Goal: Task Accomplishment & Management: Manage account settings

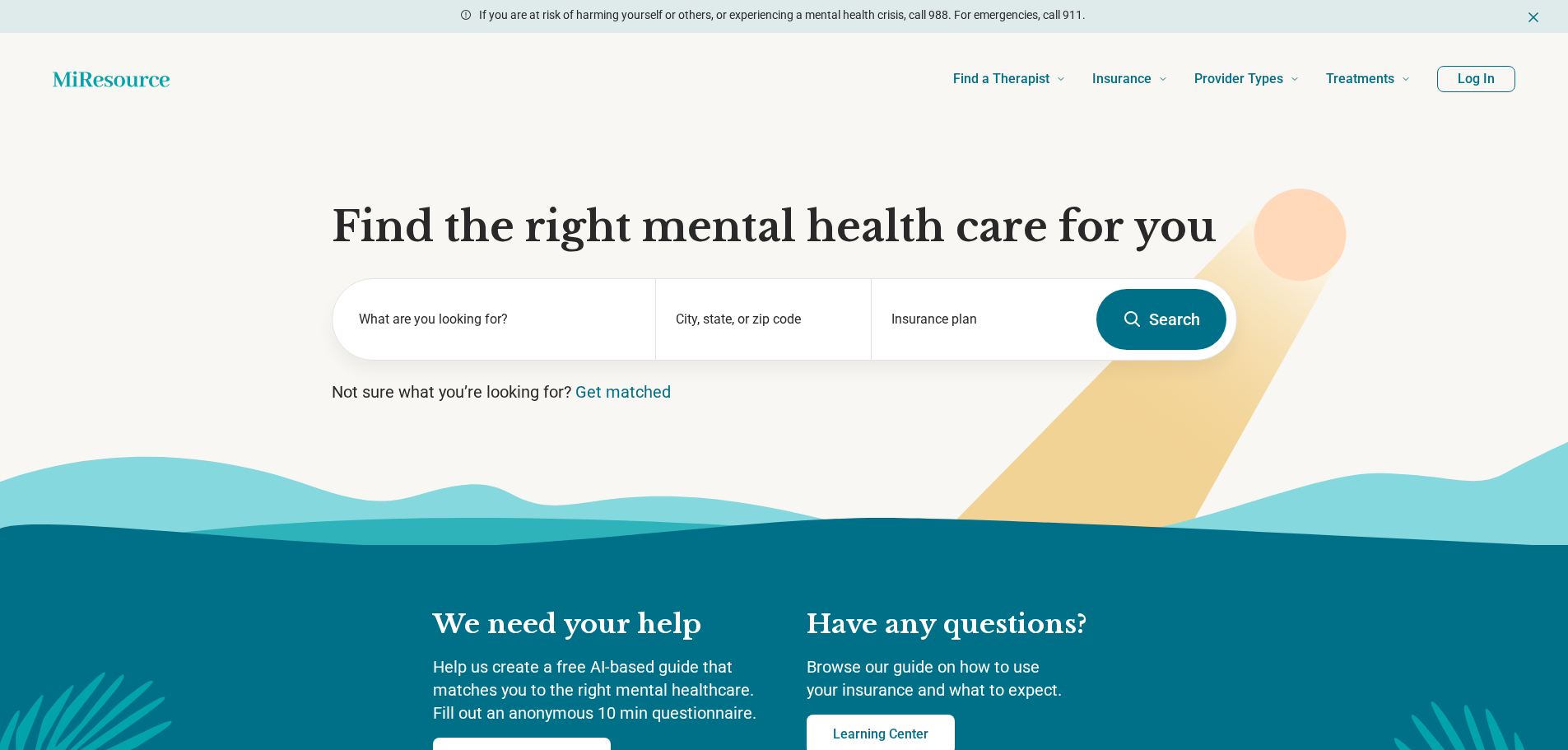
click at [1492, 80] on button "Log In" at bounding box center [1476, 79] width 78 height 27
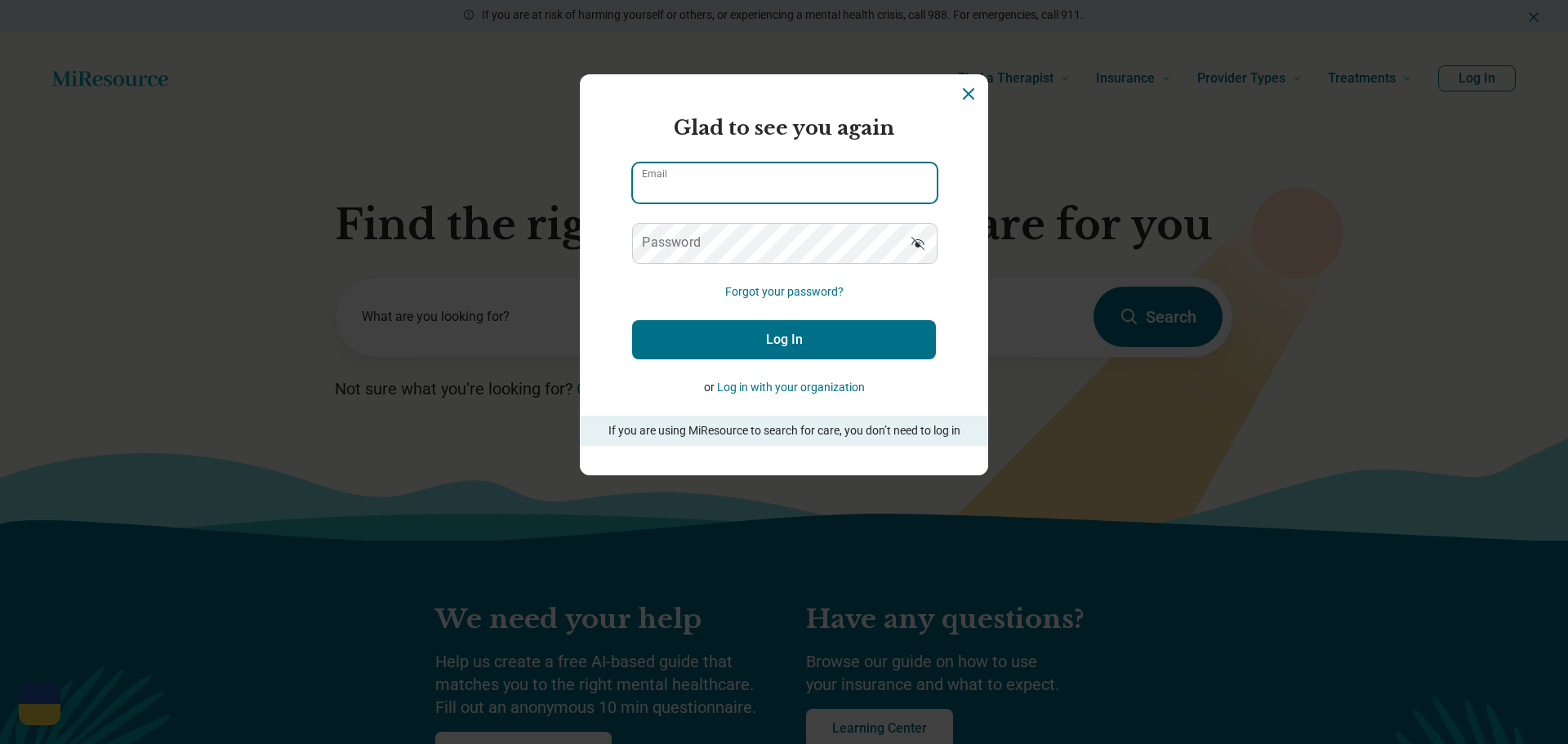
type input "**********"
click at [809, 176] on input "**********" at bounding box center [784, 182] width 304 height 39
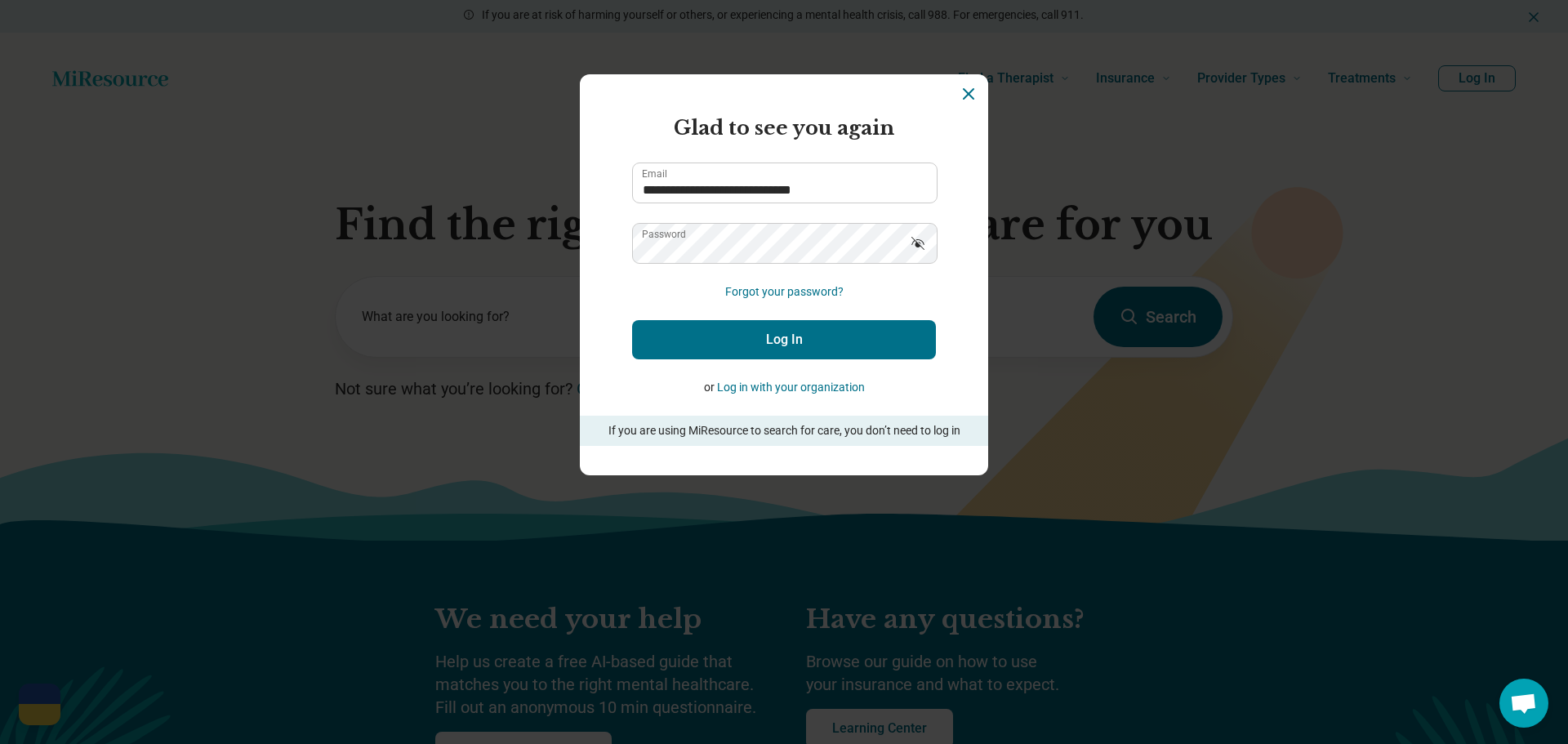
click at [712, 327] on button "Log In" at bounding box center [784, 339] width 304 height 39
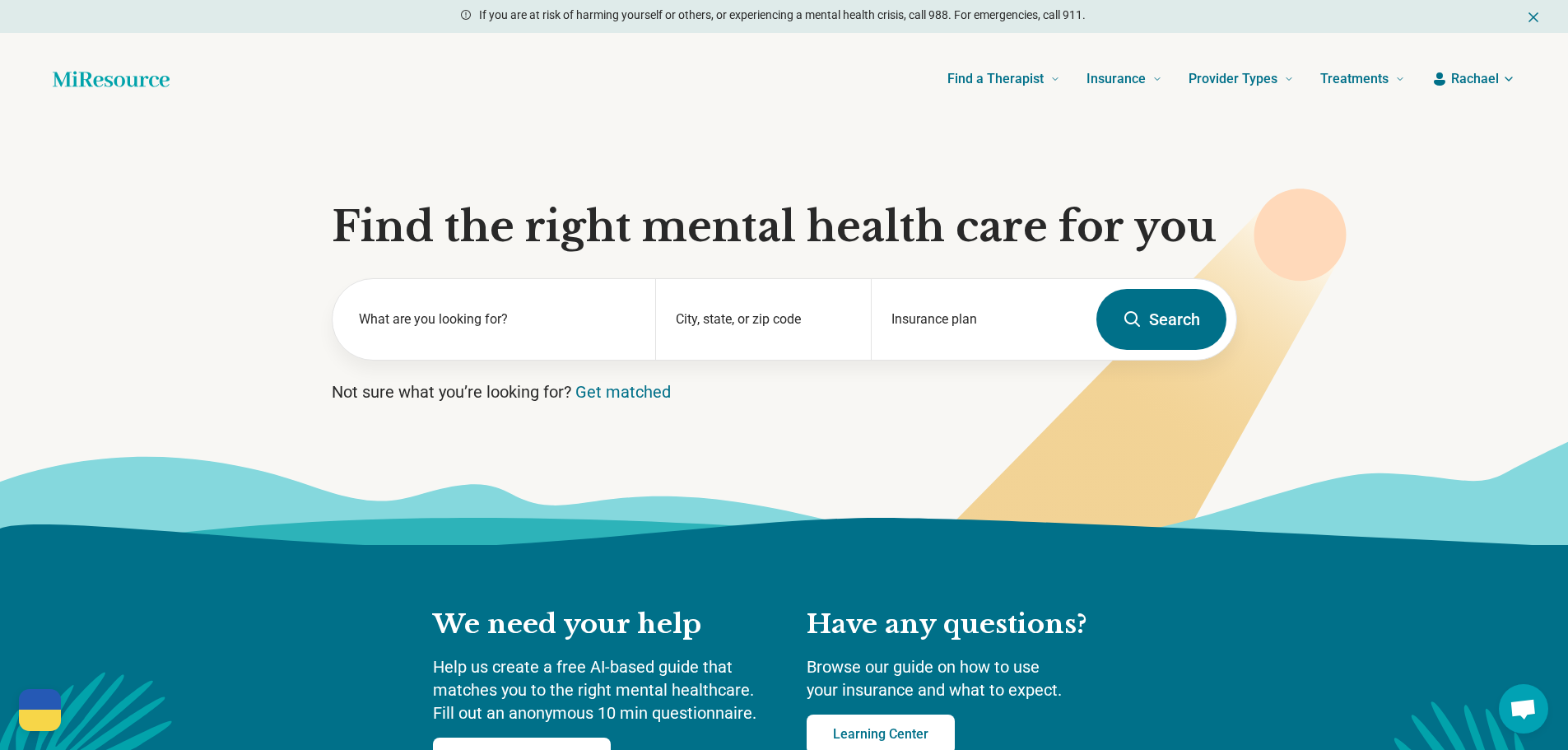
click at [1491, 77] on span "Rachael" at bounding box center [1475, 78] width 48 height 19
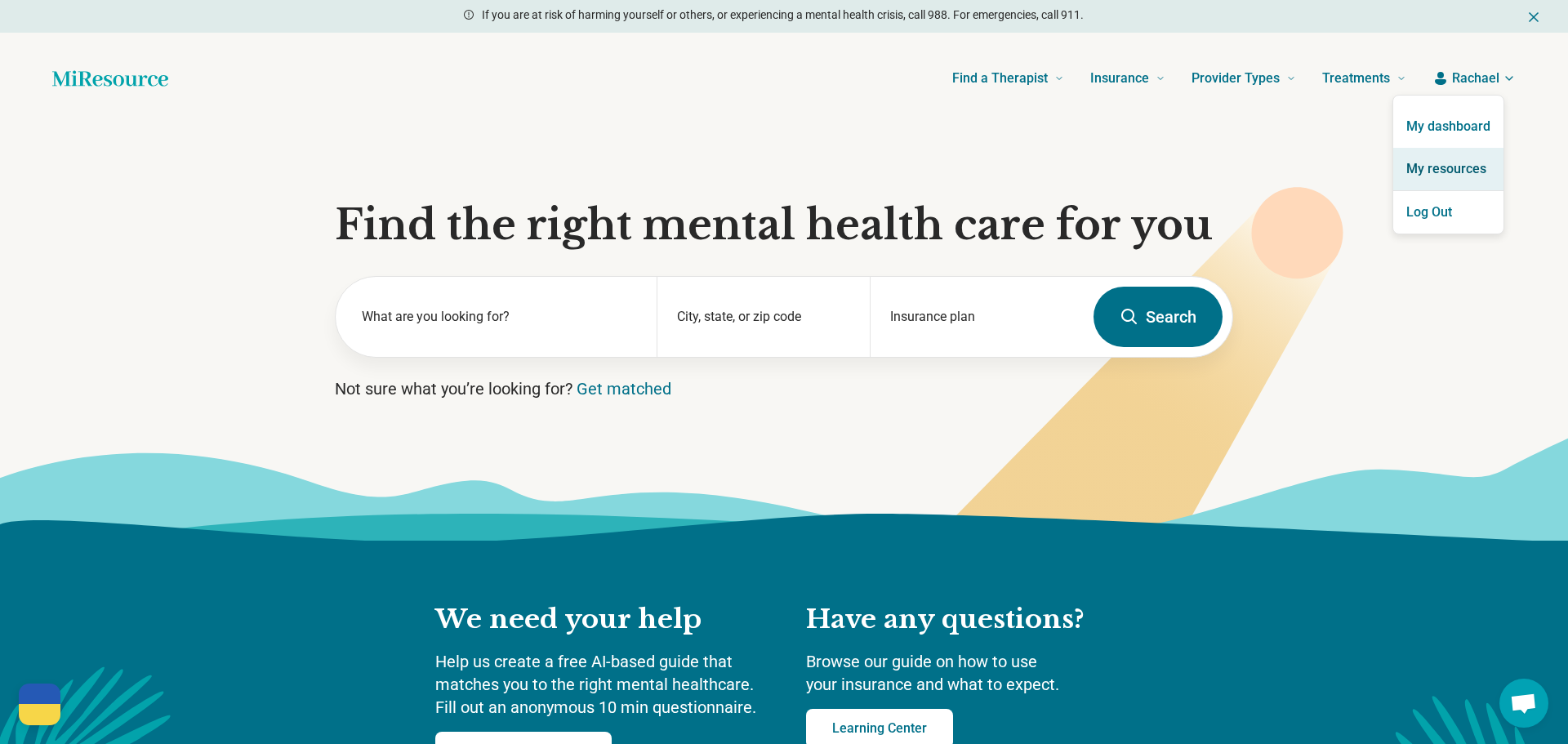
click at [1467, 170] on link "My resources" at bounding box center [1449, 169] width 110 height 43
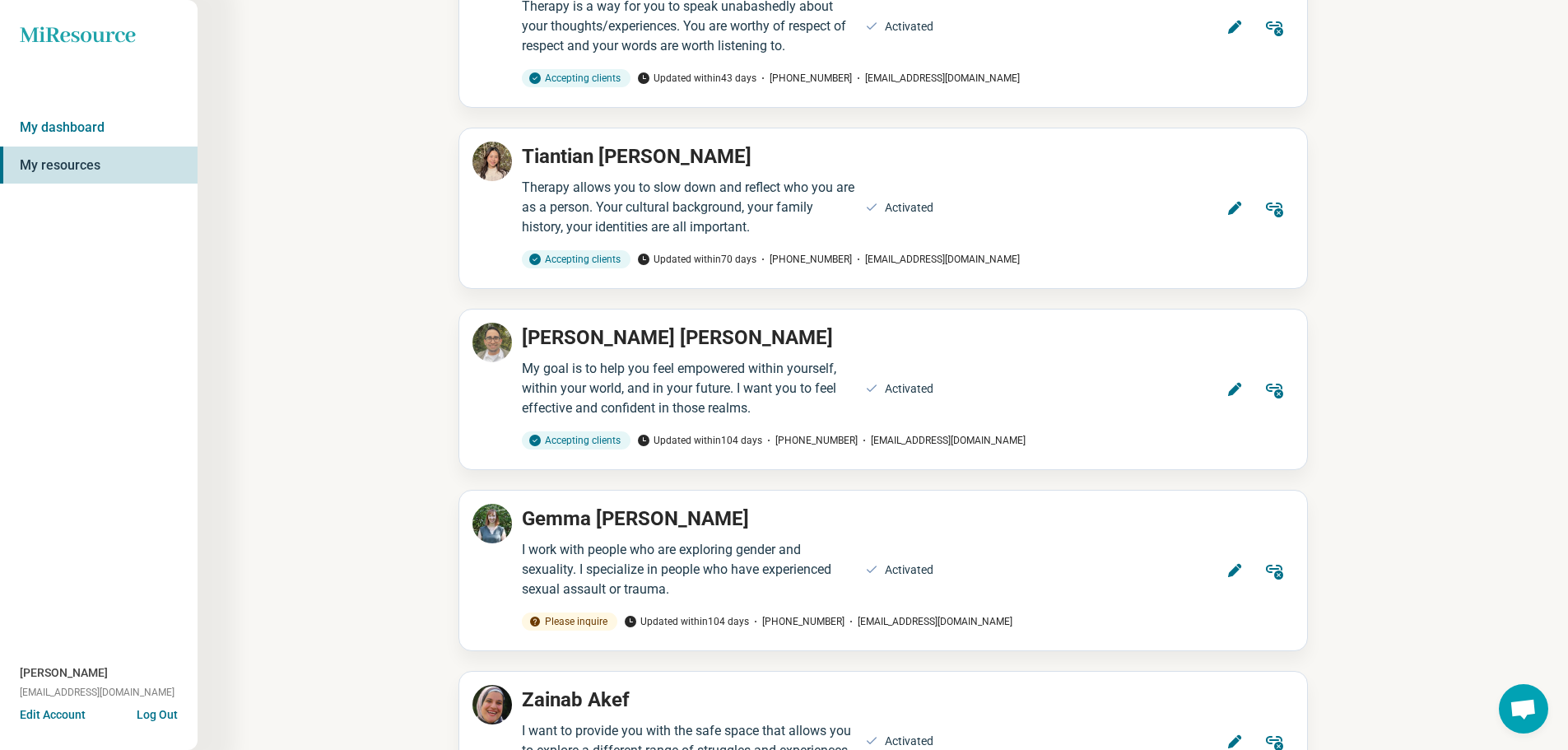
scroll to position [576, 0]
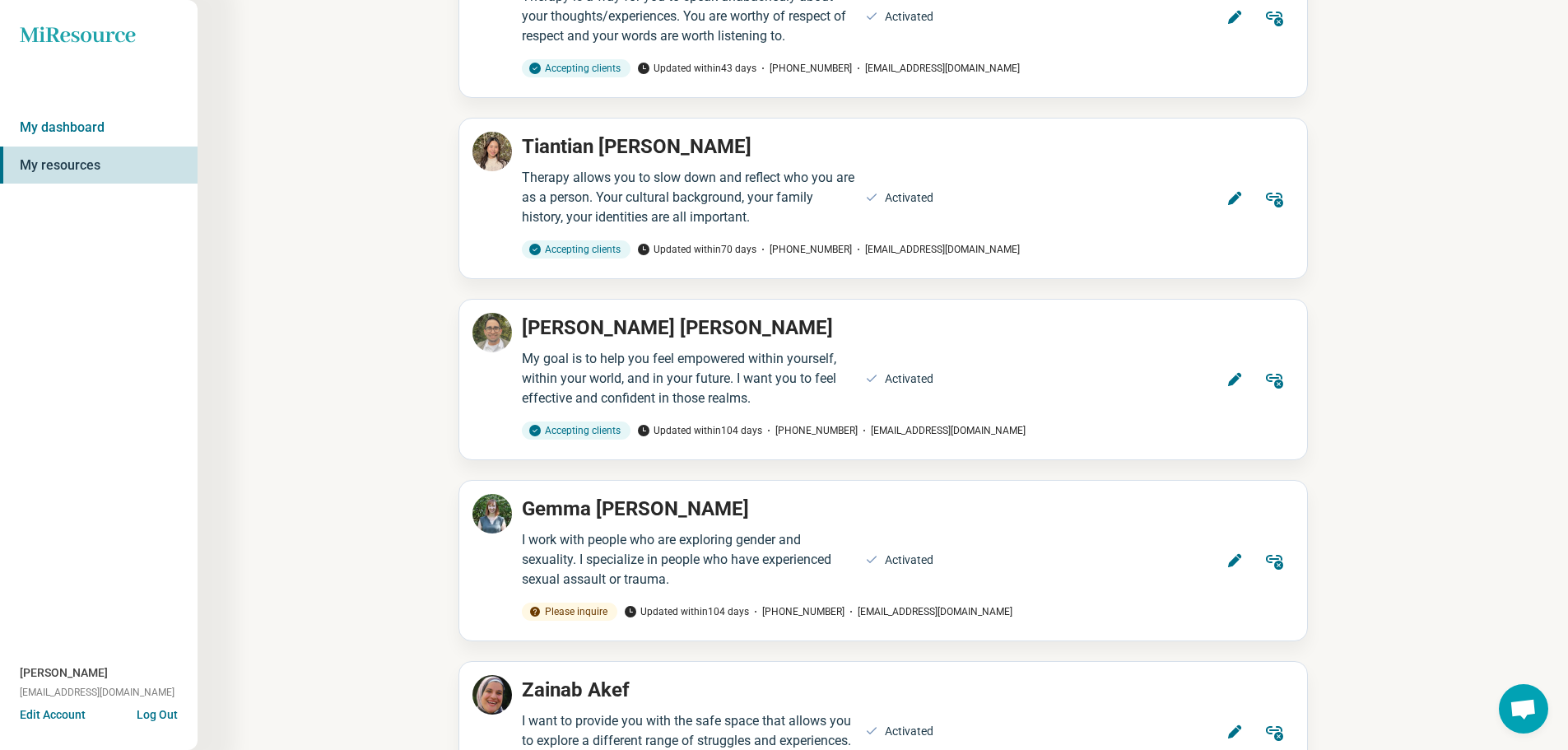
click at [59, 713] on button "Edit Account" at bounding box center [52, 714] width 66 height 17
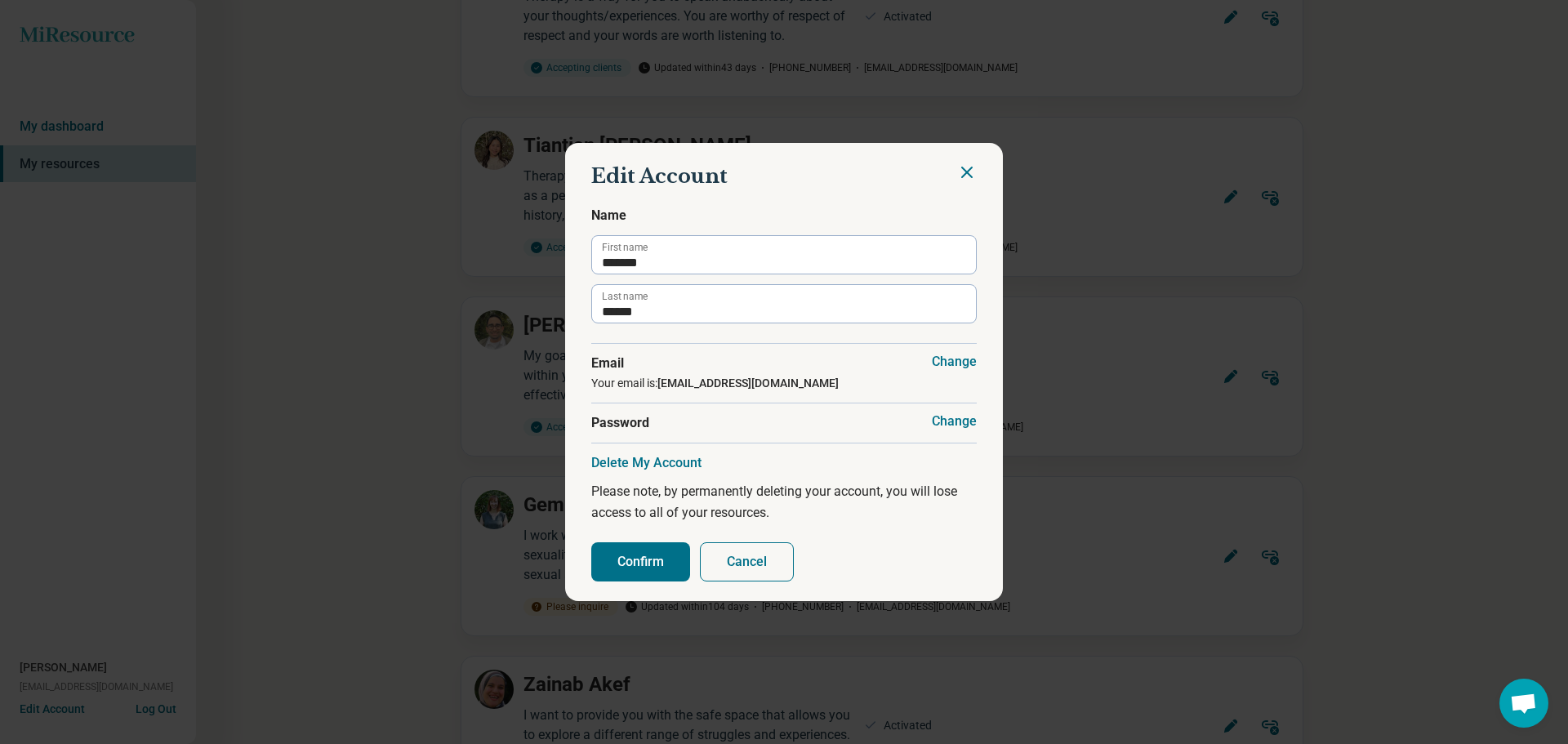
click at [967, 181] on icon "Close" at bounding box center [967, 171] width 19 height 19
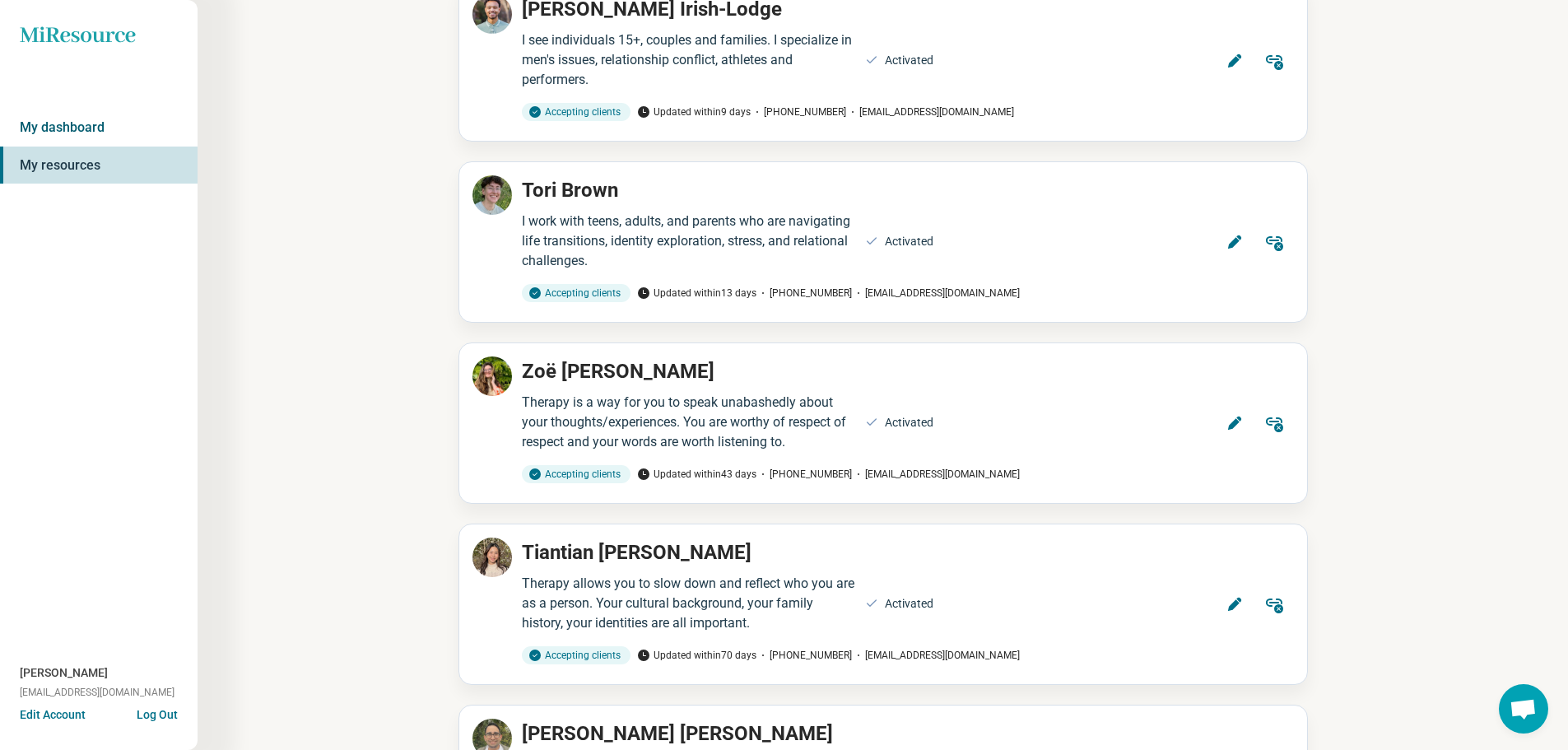
scroll to position [165, 0]
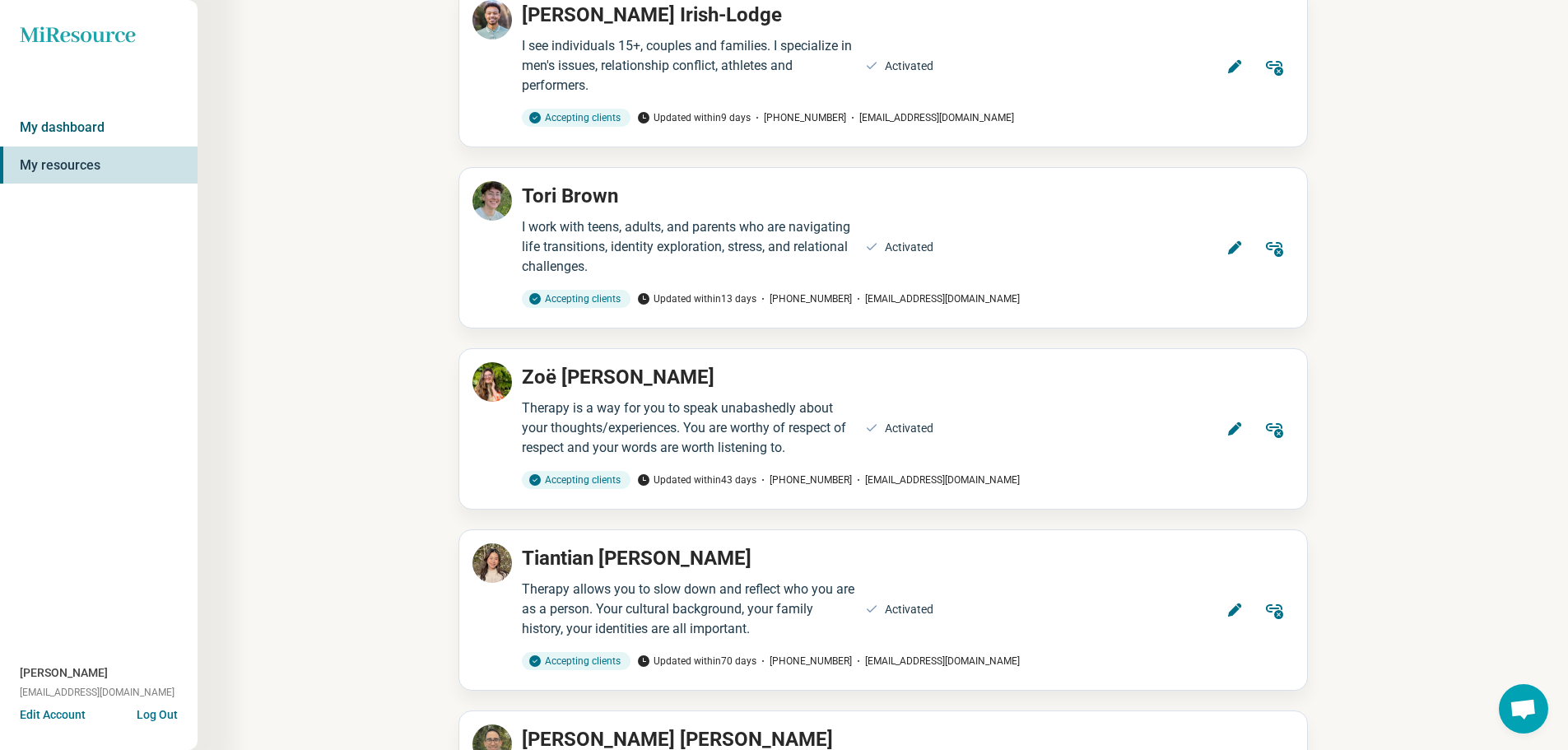
click at [112, 135] on link "My dashboard" at bounding box center [98, 127] width 198 height 38
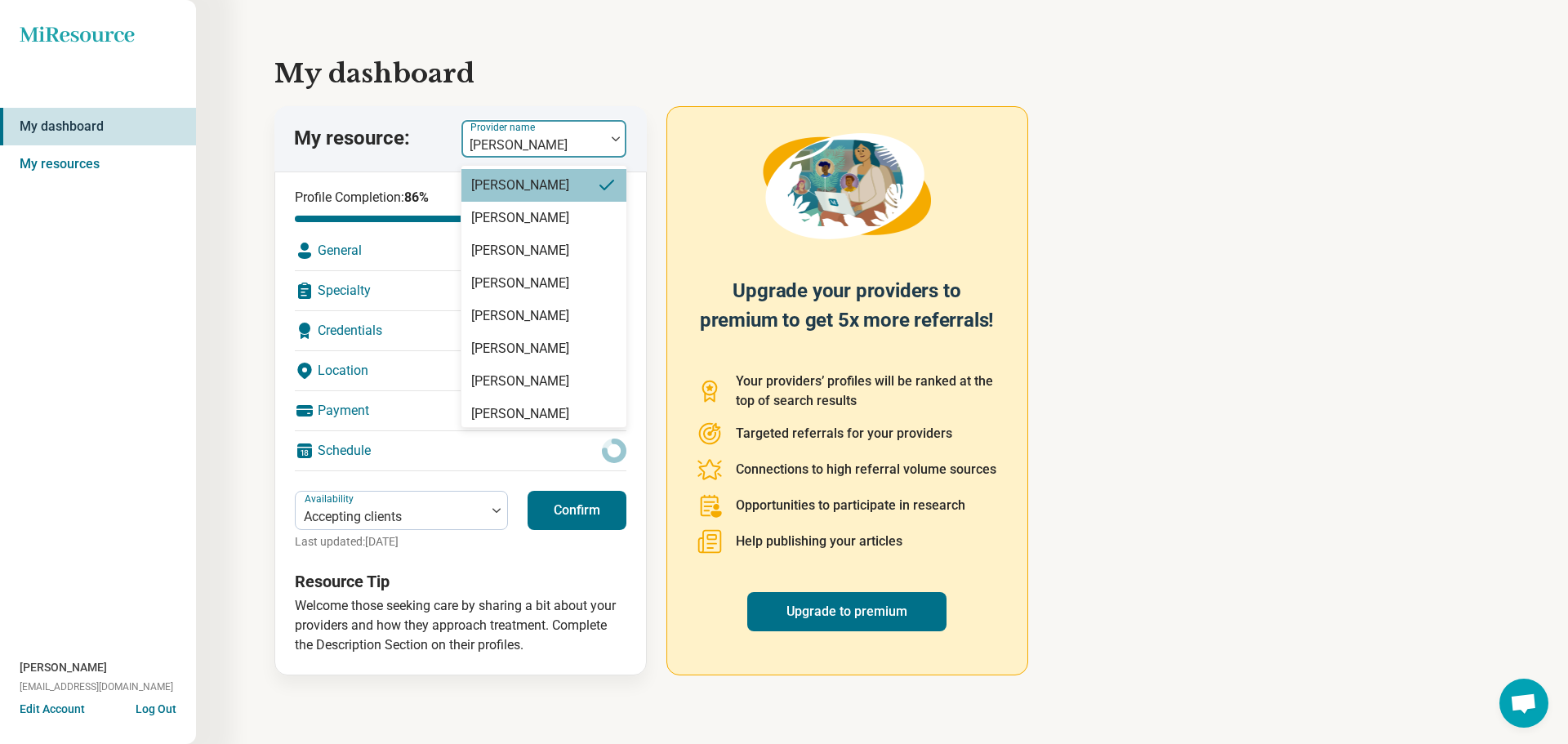
click at [556, 133] on div "[PERSON_NAME]" at bounding box center [534, 139] width 144 height 36
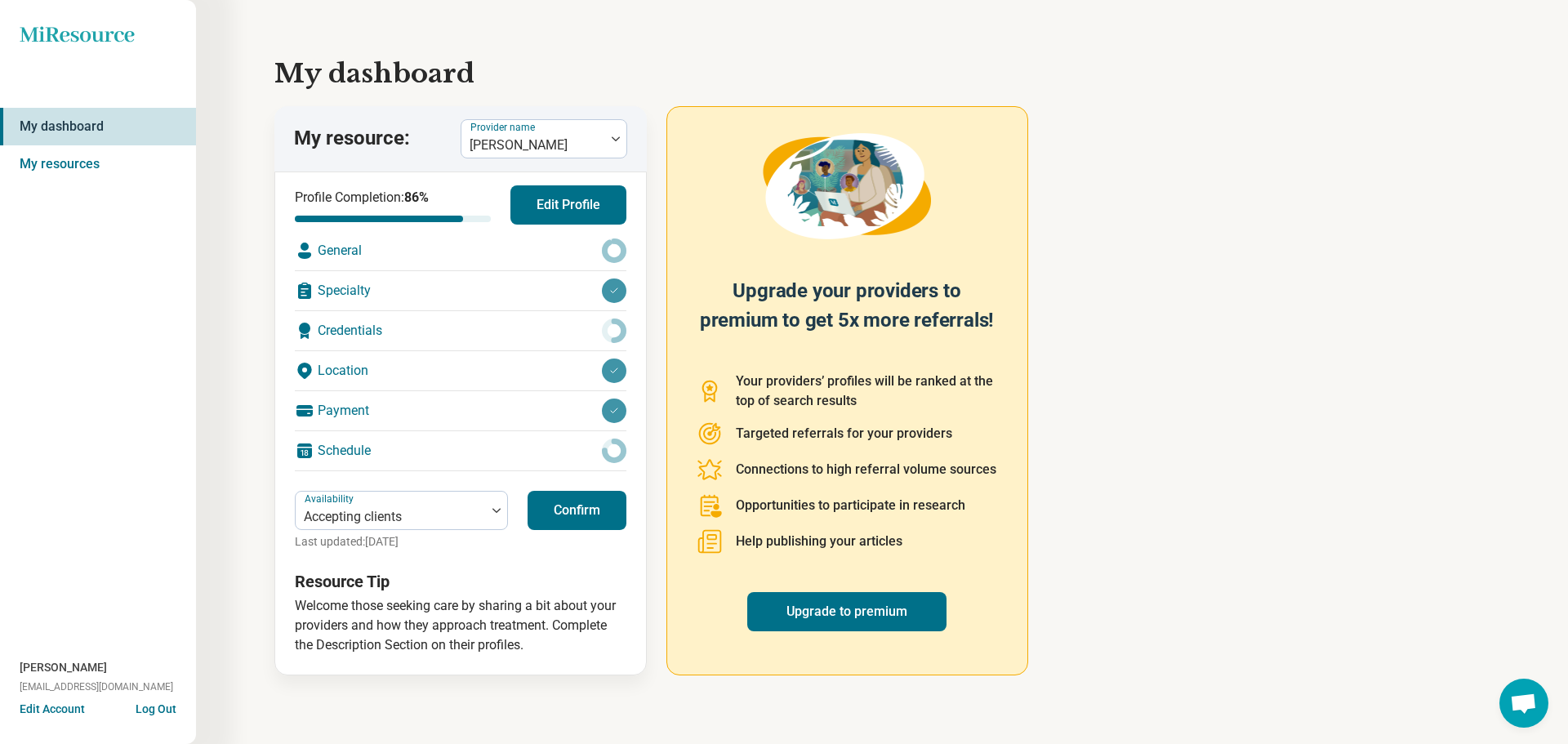
click at [208, 451] on div "My dashboard My resource: Provider name [PERSON_NAME] Profile Completion: 86 % …" at bounding box center [882, 372] width 1372 height 744
click at [549, 590] on h3 "Resource Tip" at bounding box center [461, 581] width 332 height 23
click at [61, 36] on icon at bounding box center [76, 34] width 114 height 16
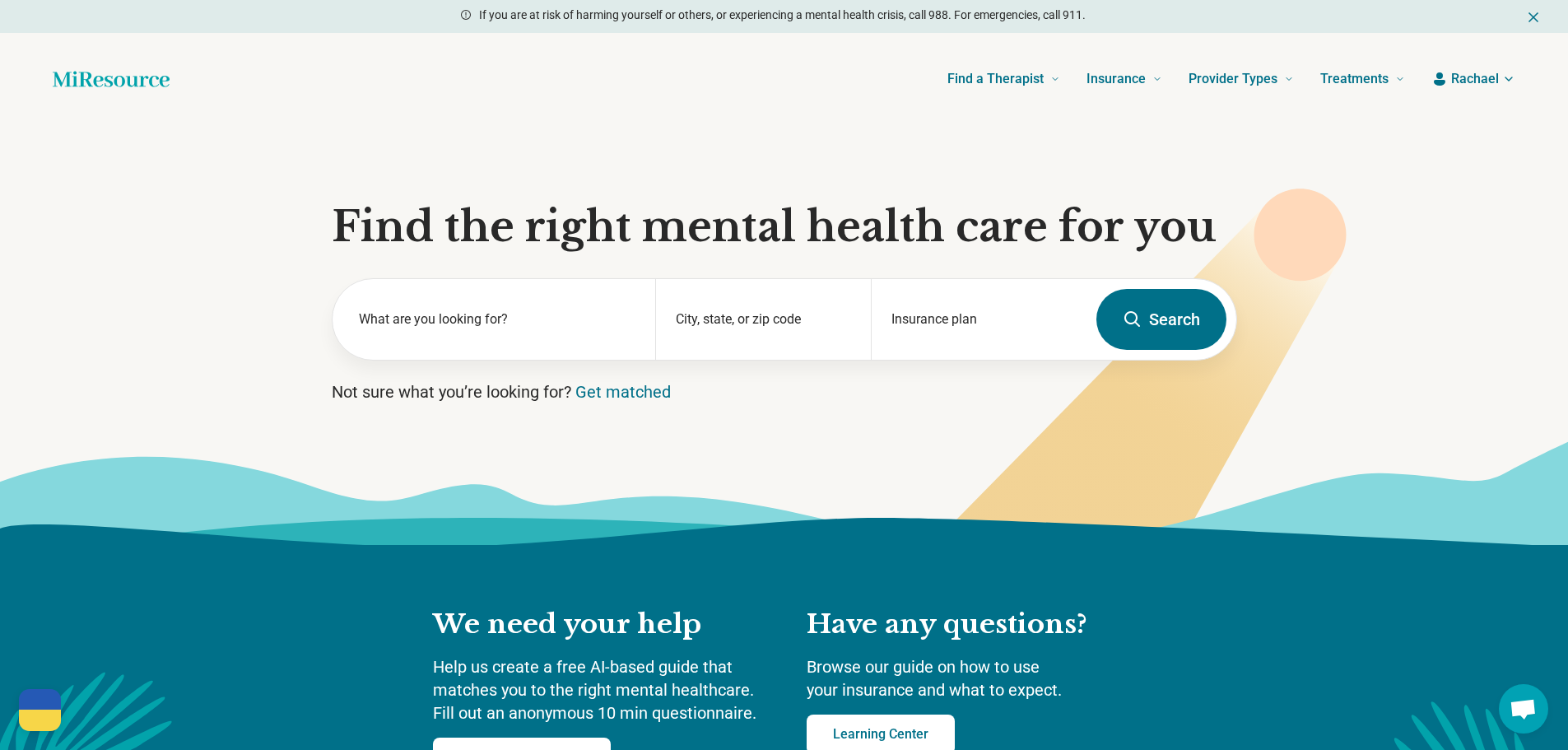
click at [1510, 78] on icon "button" at bounding box center [1508, 79] width 13 height 13
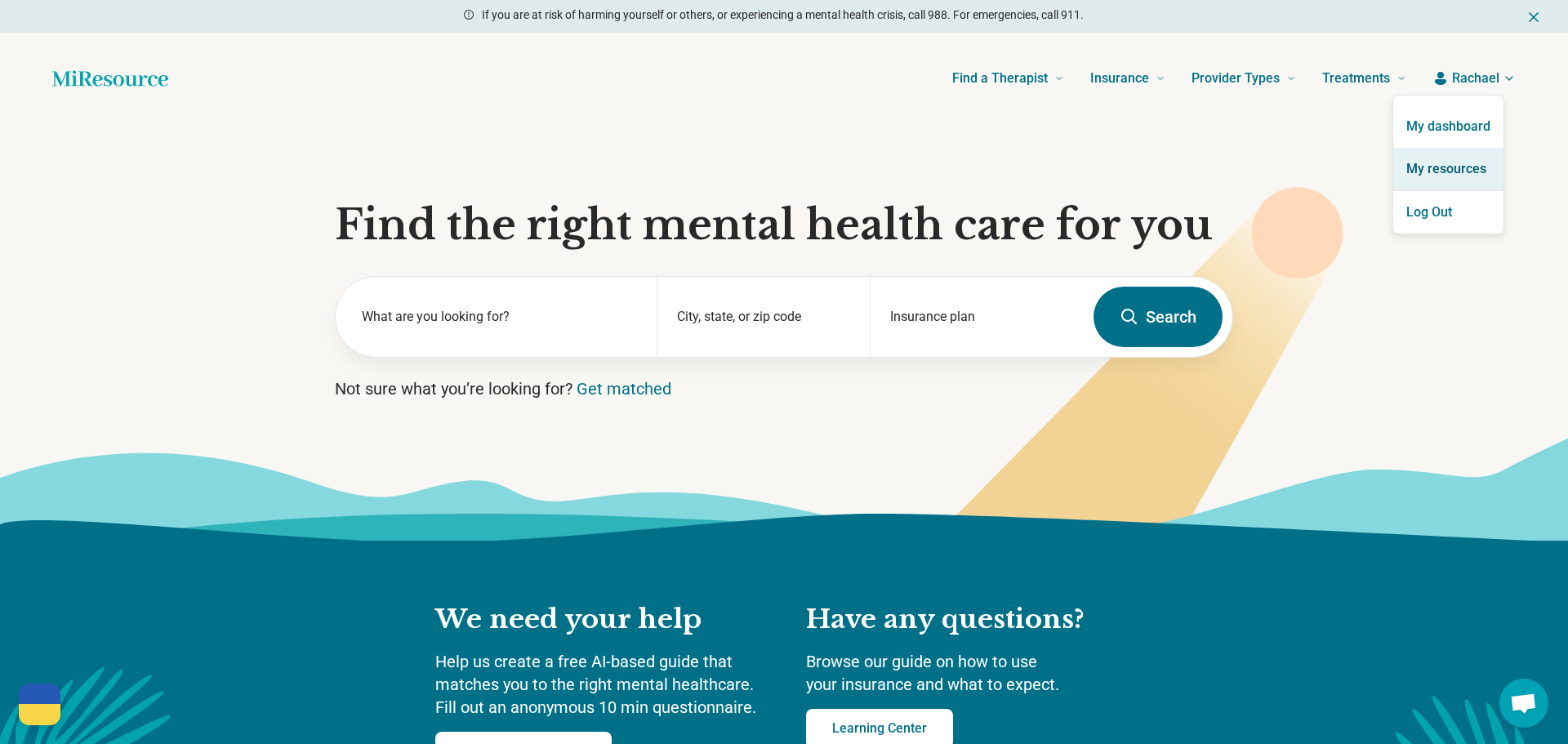
click at [1442, 164] on link "My resources" at bounding box center [1449, 169] width 110 height 43
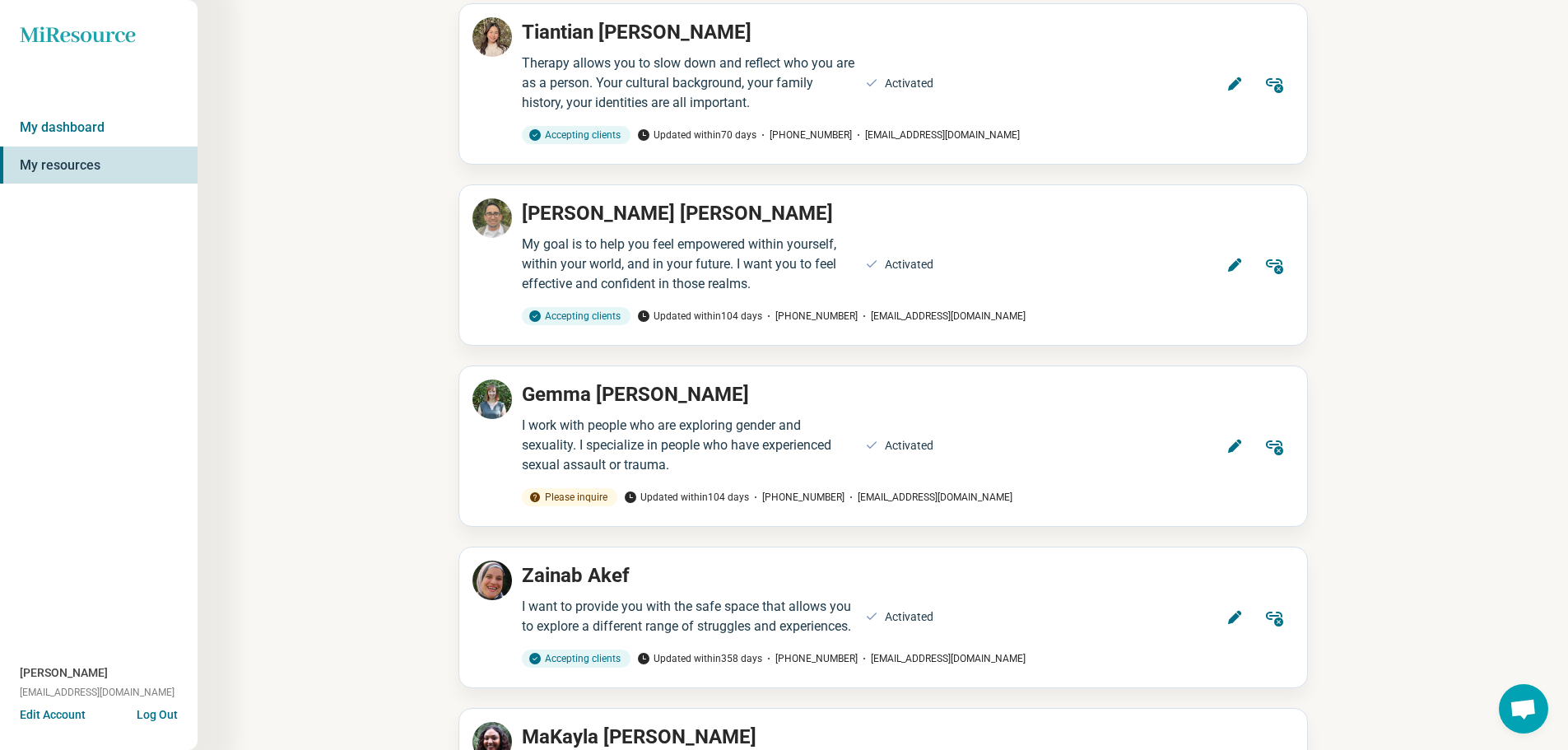
scroll to position [1034, 0]
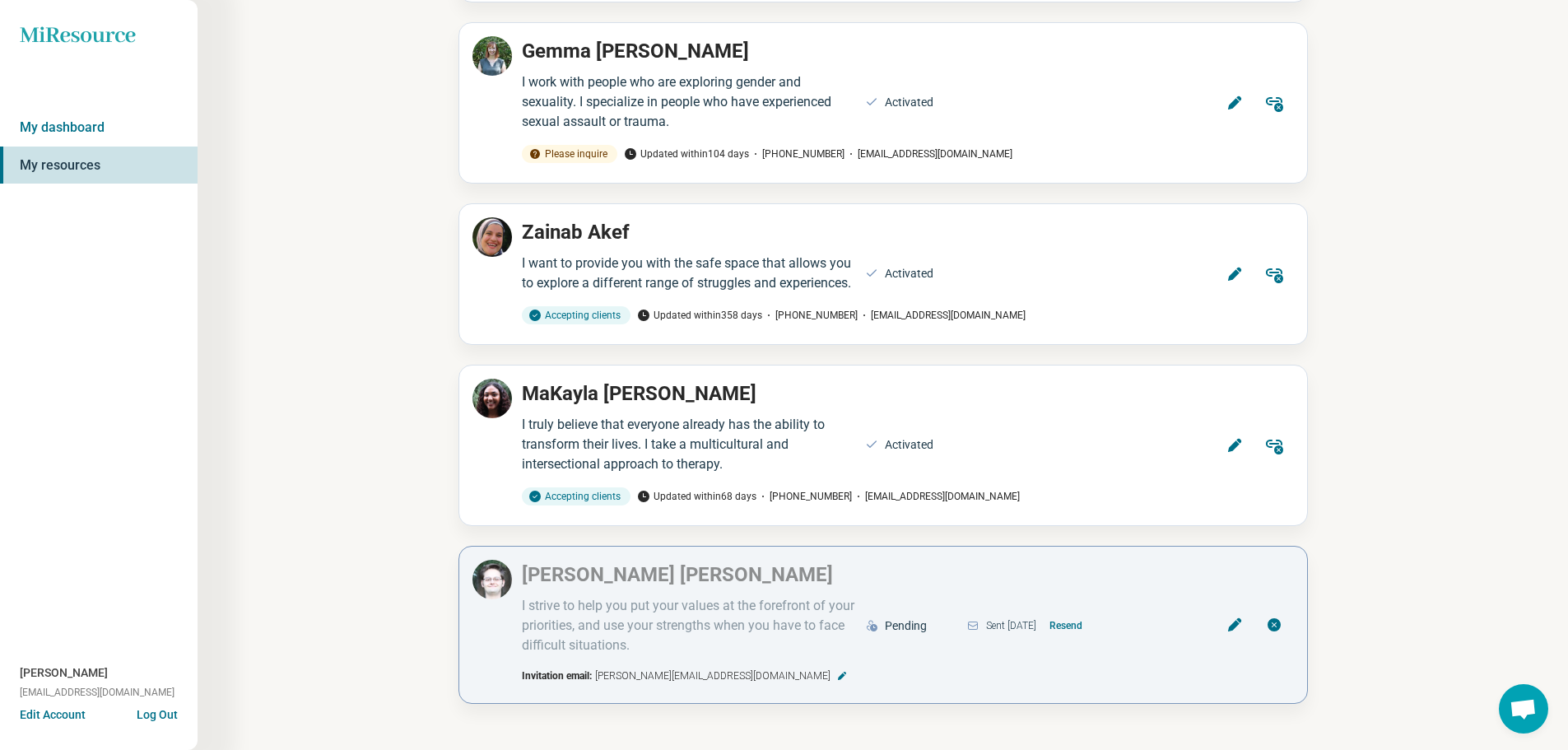
click at [1275, 630] on icon at bounding box center [1274, 625] width 13 height 13
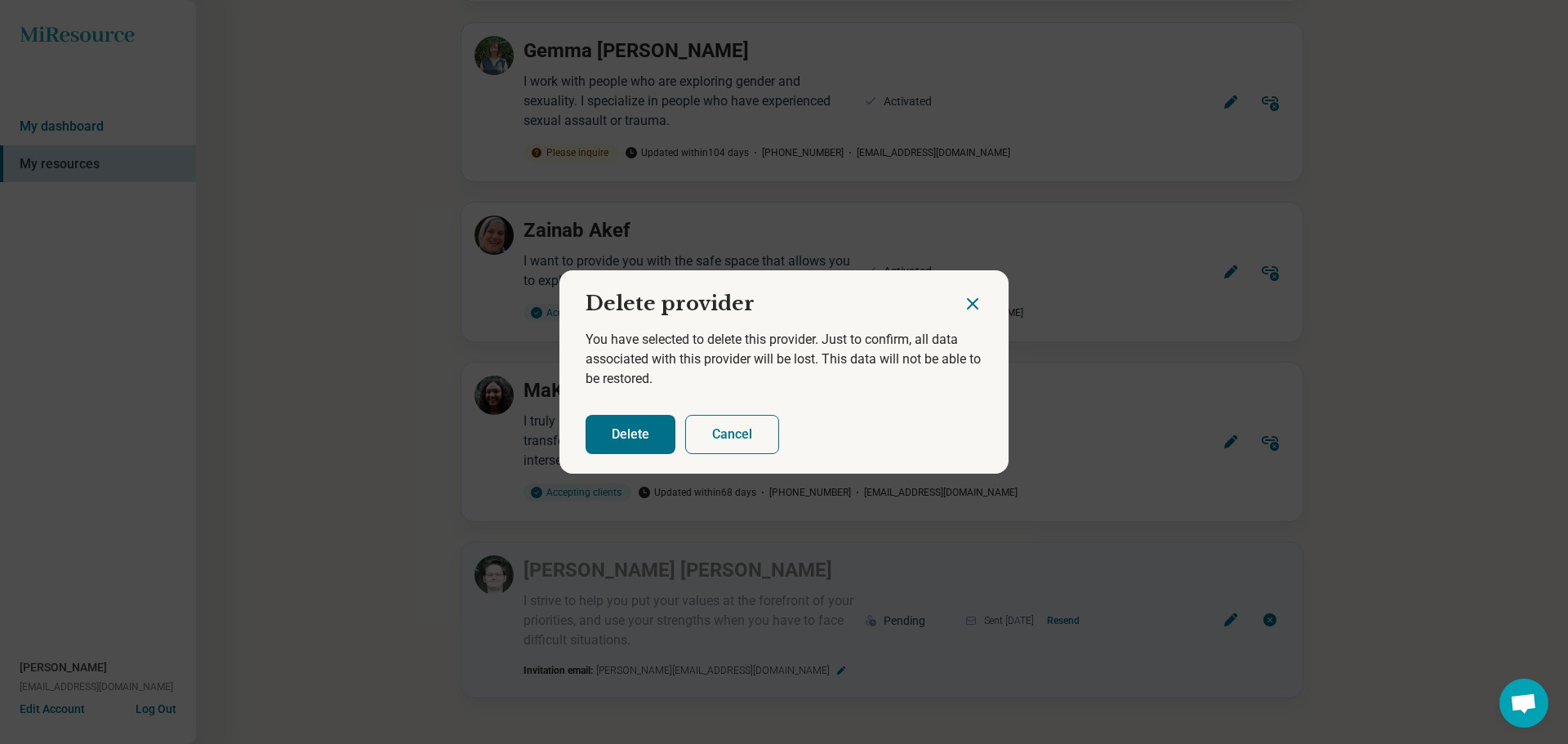
click at [610, 432] on button "Delete" at bounding box center [630, 434] width 90 height 39
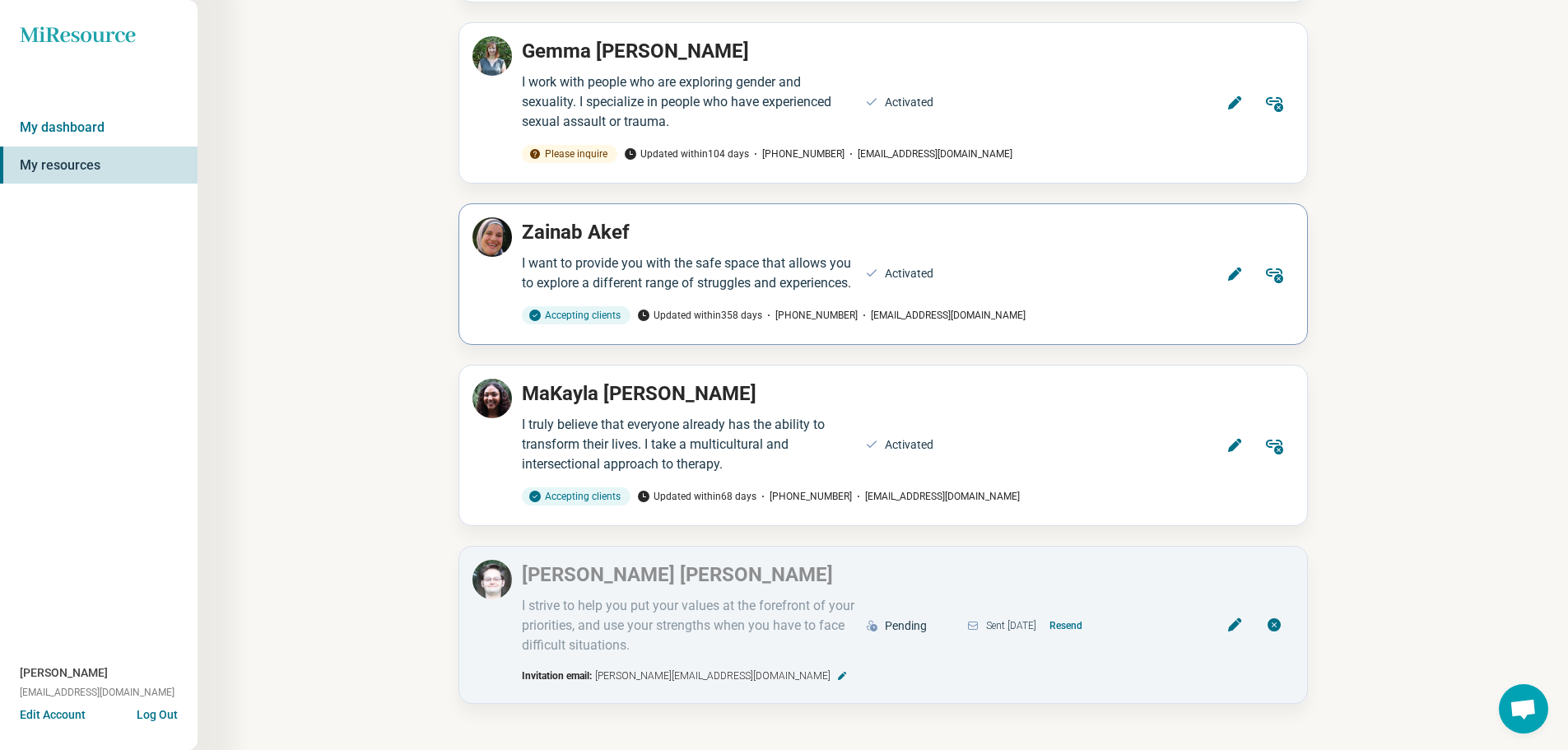
scroll to position [856, 0]
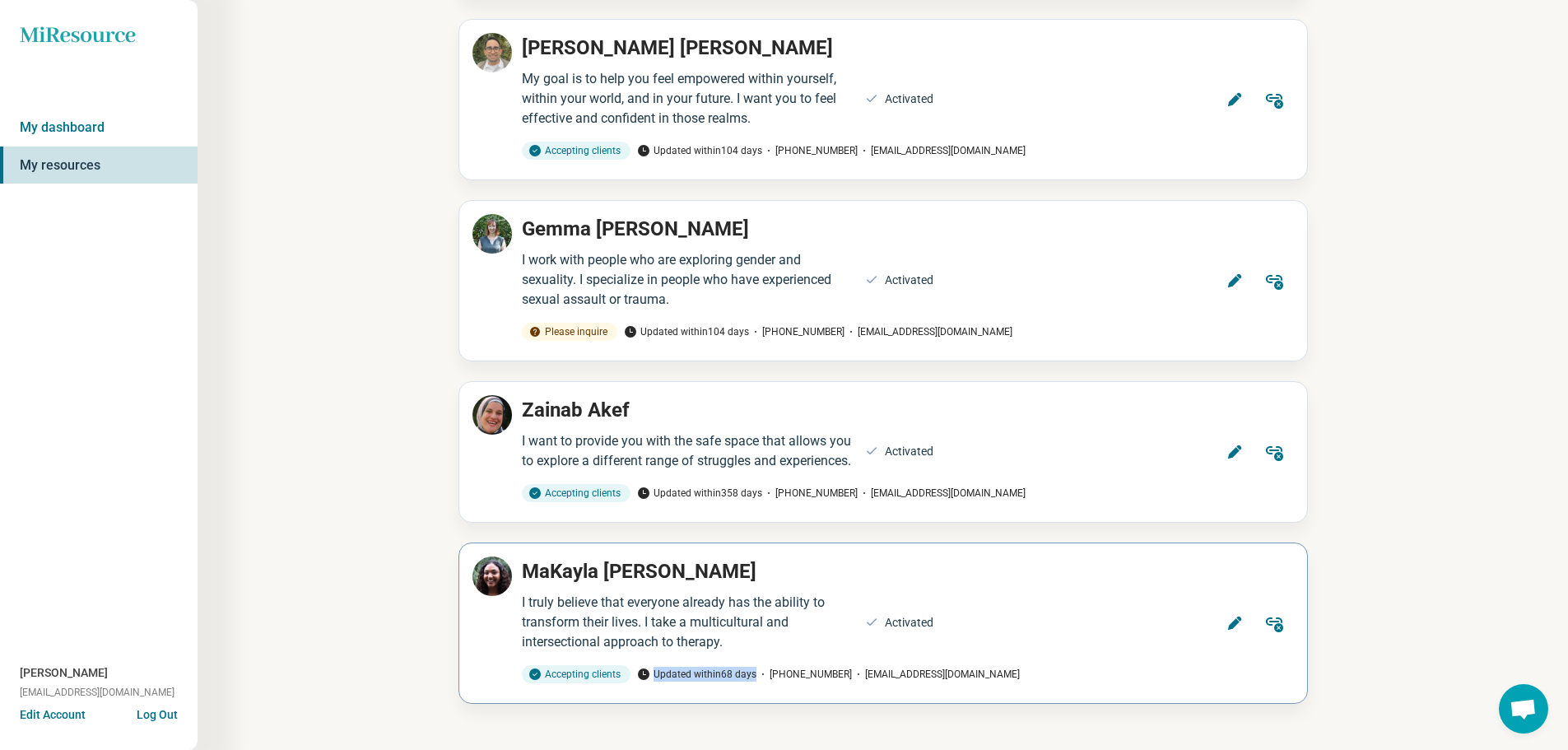
drag, startPoint x: 655, startPoint y: 666, endPoint x: 759, endPoint y: 668, distance: 104.0
click at [759, 668] on div "Accepting clients Updated [DATE] [PHONE_NUMBER] [EMAIL_ADDRESS][DOMAIN_NAME]" at bounding box center [850, 675] width 676 height 18
click at [870, 631] on span at bounding box center [871, 622] width 13 height 17
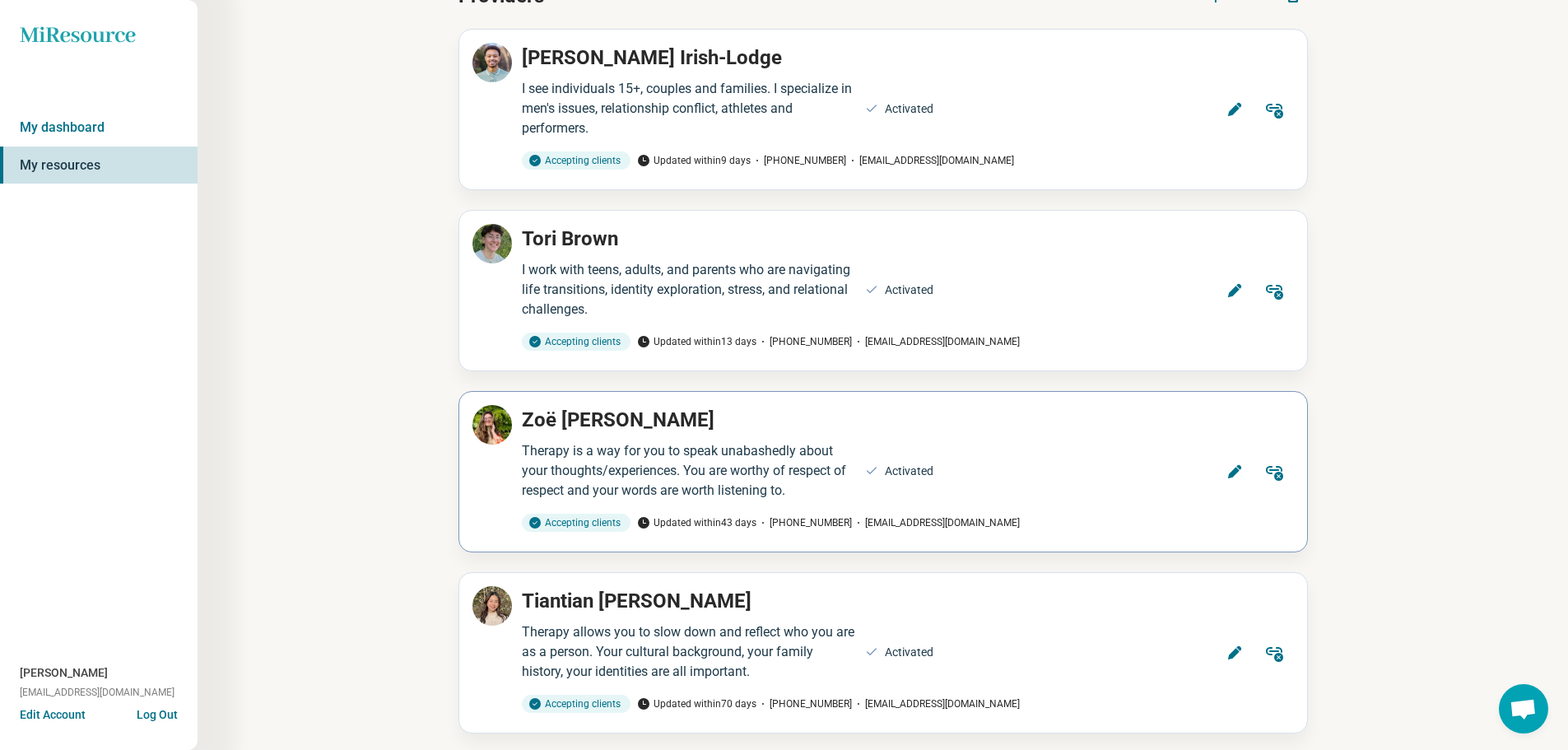
scroll to position [115, 0]
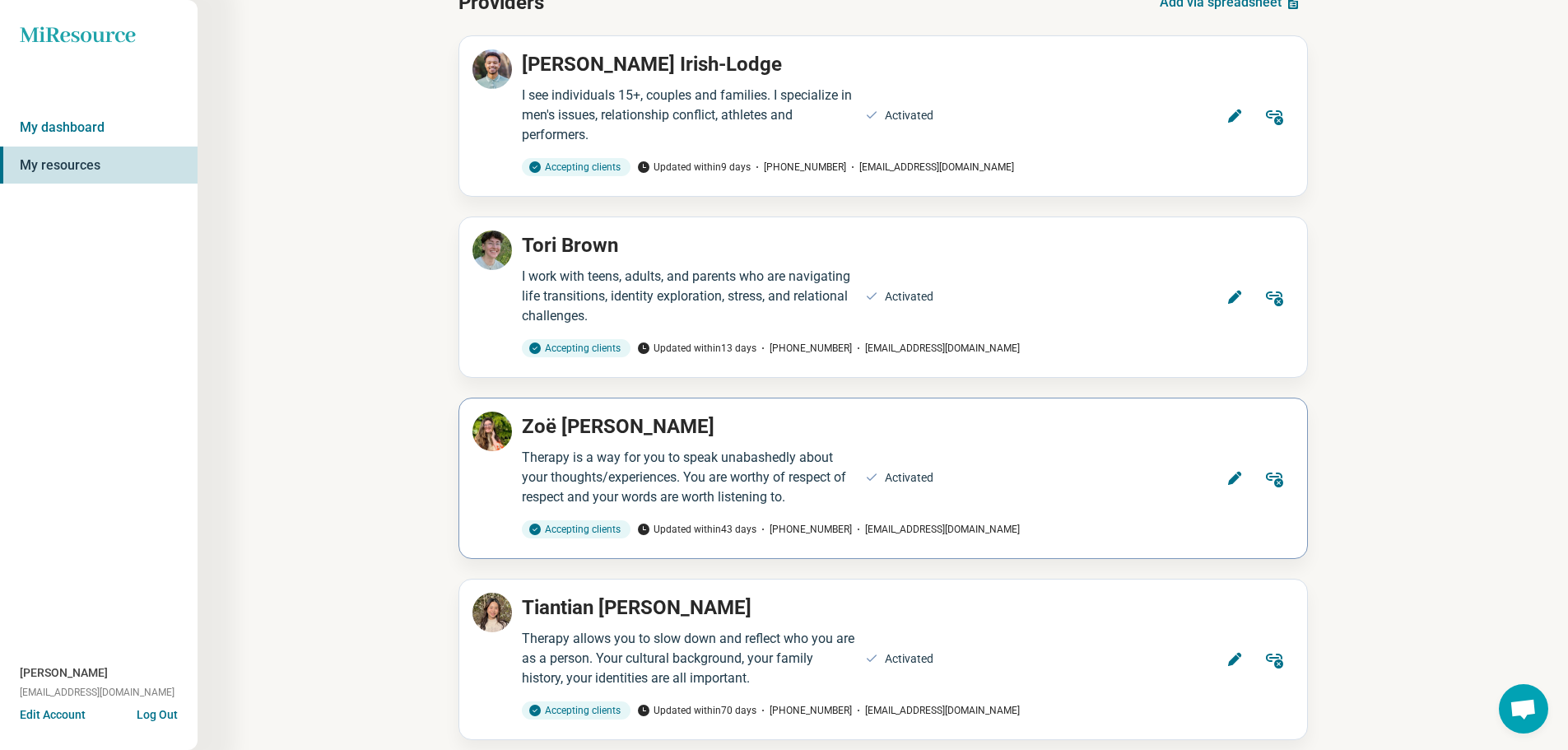
drag, startPoint x: 1012, startPoint y: 418, endPoint x: 1015, endPoint y: 429, distance: 11.4
click at [1013, 419] on h2 "[PERSON_NAME]" at bounding box center [850, 426] width 676 height 29
drag, startPoint x: 1023, startPoint y: 524, endPoint x: 850, endPoint y: 533, distance: 173.2
click at [850, 533] on div "Accepting clients Updated [DATE] [PHONE_NUMBER] [EMAIL_ADDRESS][DOMAIN_NAME]" at bounding box center [850, 529] width 676 height 18
click at [926, 457] on div "Therapy is a way for you to speak unabashedly about your thoughts/experiences. …" at bounding box center [850, 477] width 676 height 59
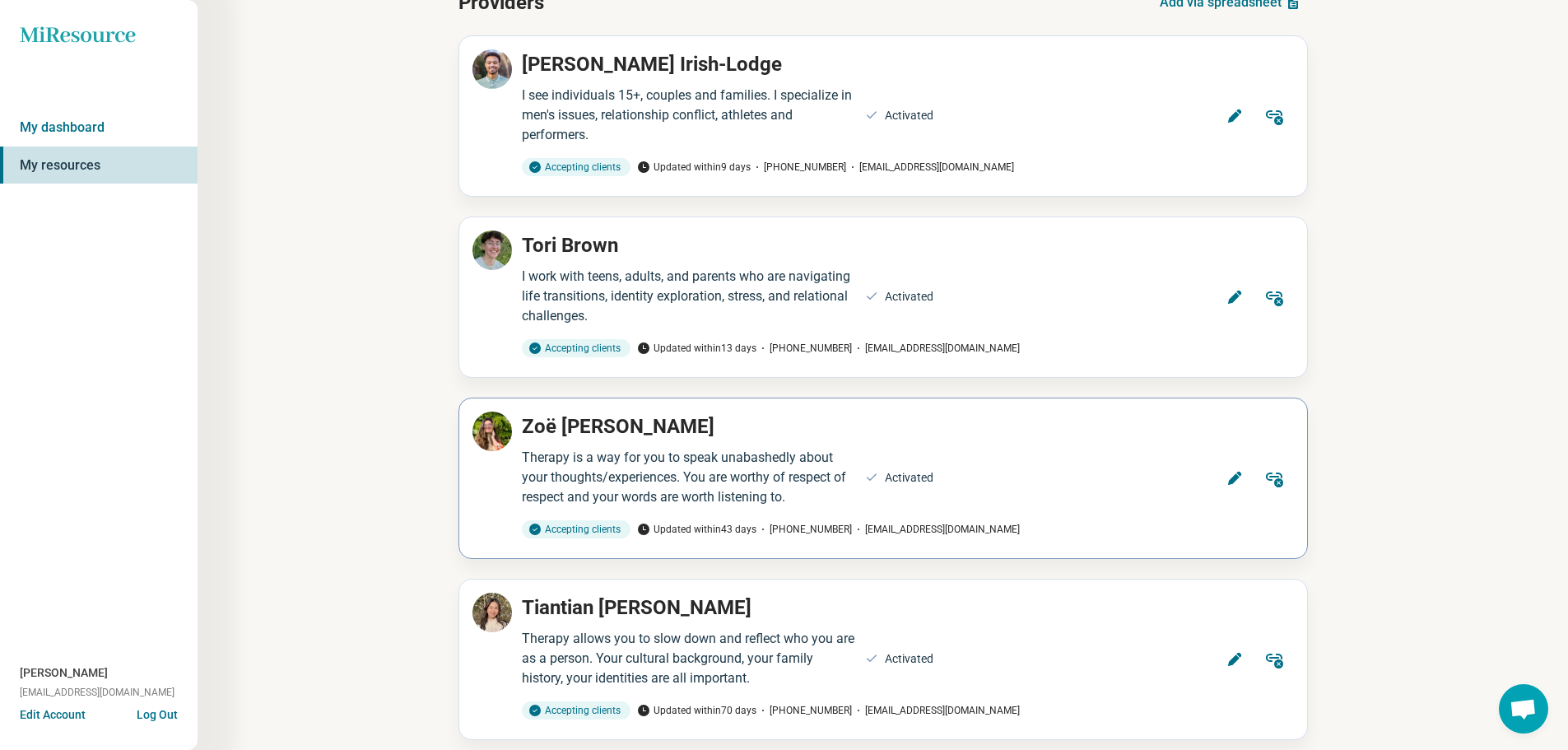
click at [1232, 475] on icon at bounding box center [1234, 478] width 17 height 17
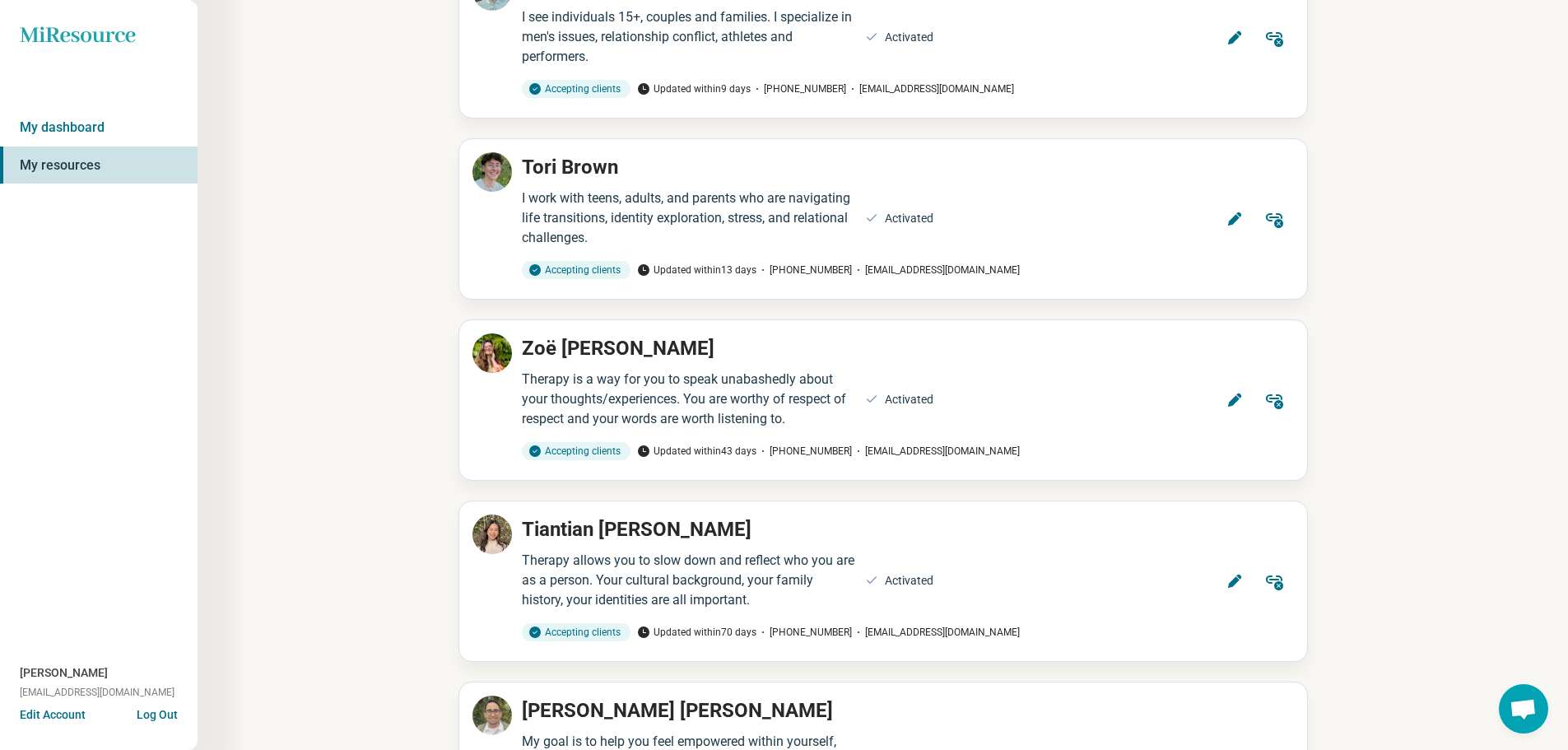
scroll to position [279, 0]
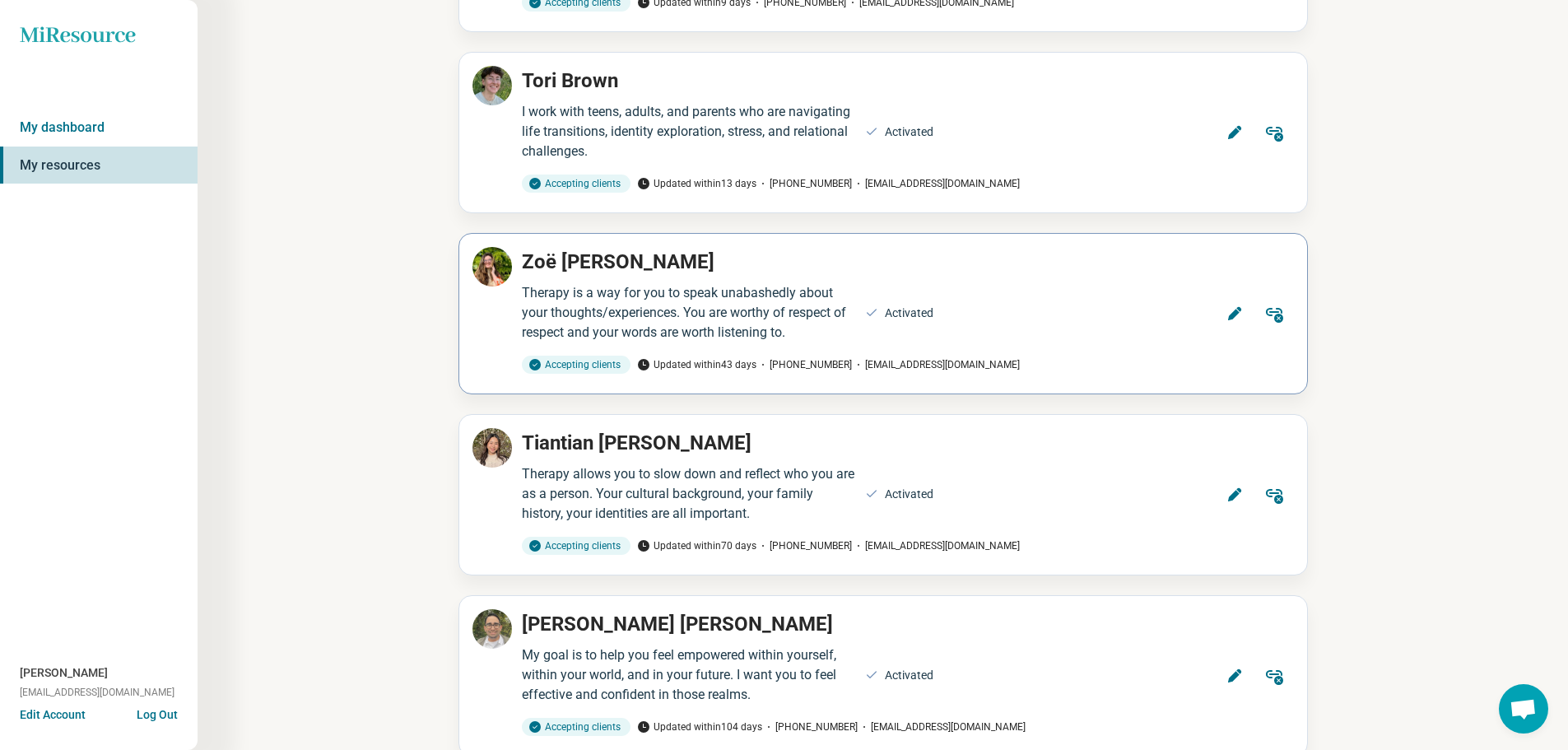
click at [1283, 314] on icon at bounding box center [1273, 312] width 19 height 19
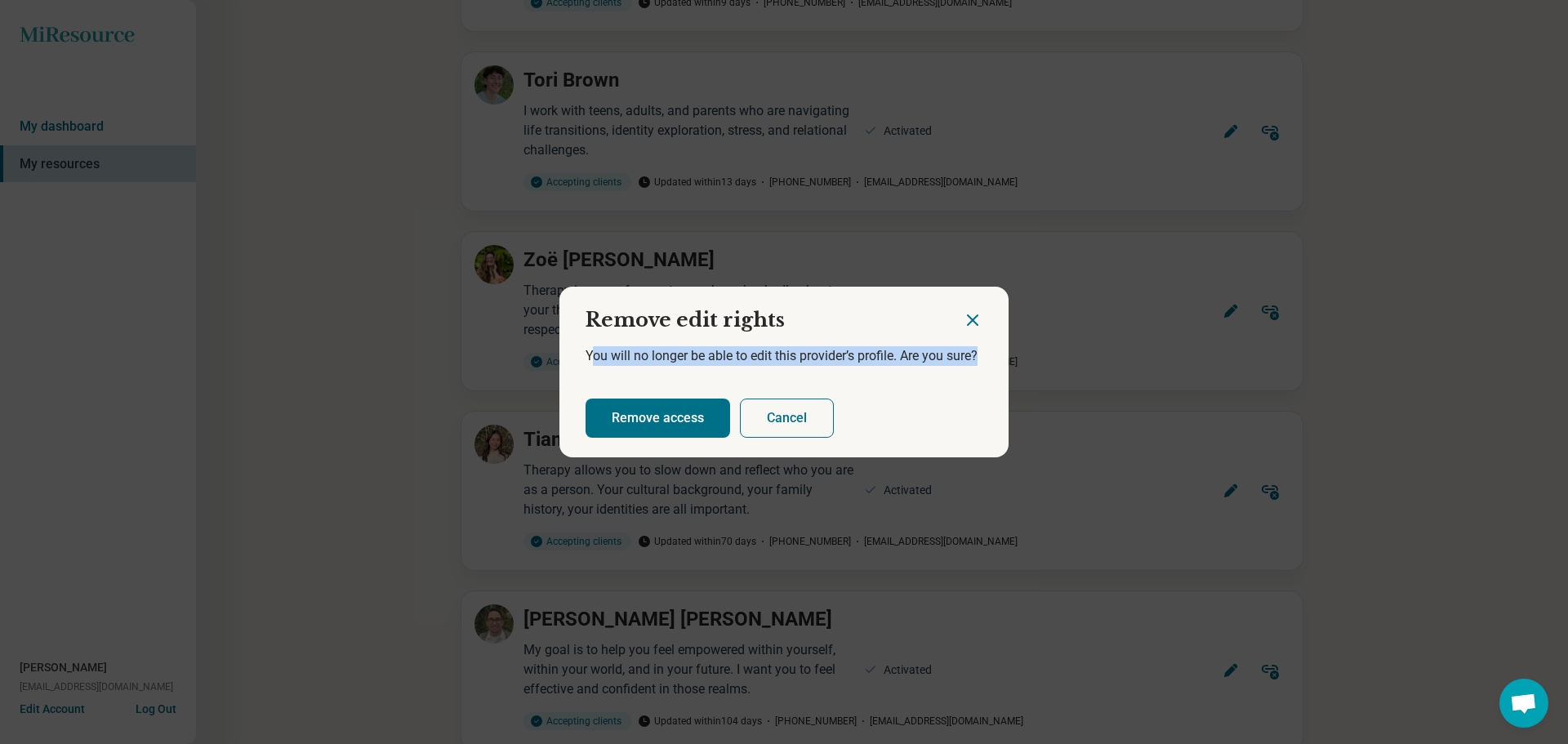
drag, startPoint x: 585, startPoint y: 352, endPoint x: 981, endPoint y: 360, distance: 396.1
click at [981, 360] on div "You will no longer be able to edit this provider’s profile. Are you sure?" at bounding box center [784, 359] width 450 height 39
click at [969, 378] on div "You will no longer be able to edit this provider’s profile. Are you sure?" at bounding box center [784, 359] width 450 height 39
click at [898, 297] on h2 "Remove edit rights" at bounding box center [761, 313] width 403 height 54
click at [971, 315] on icon "Close dialog" at bounding box center [972, 320] width 10 height 10
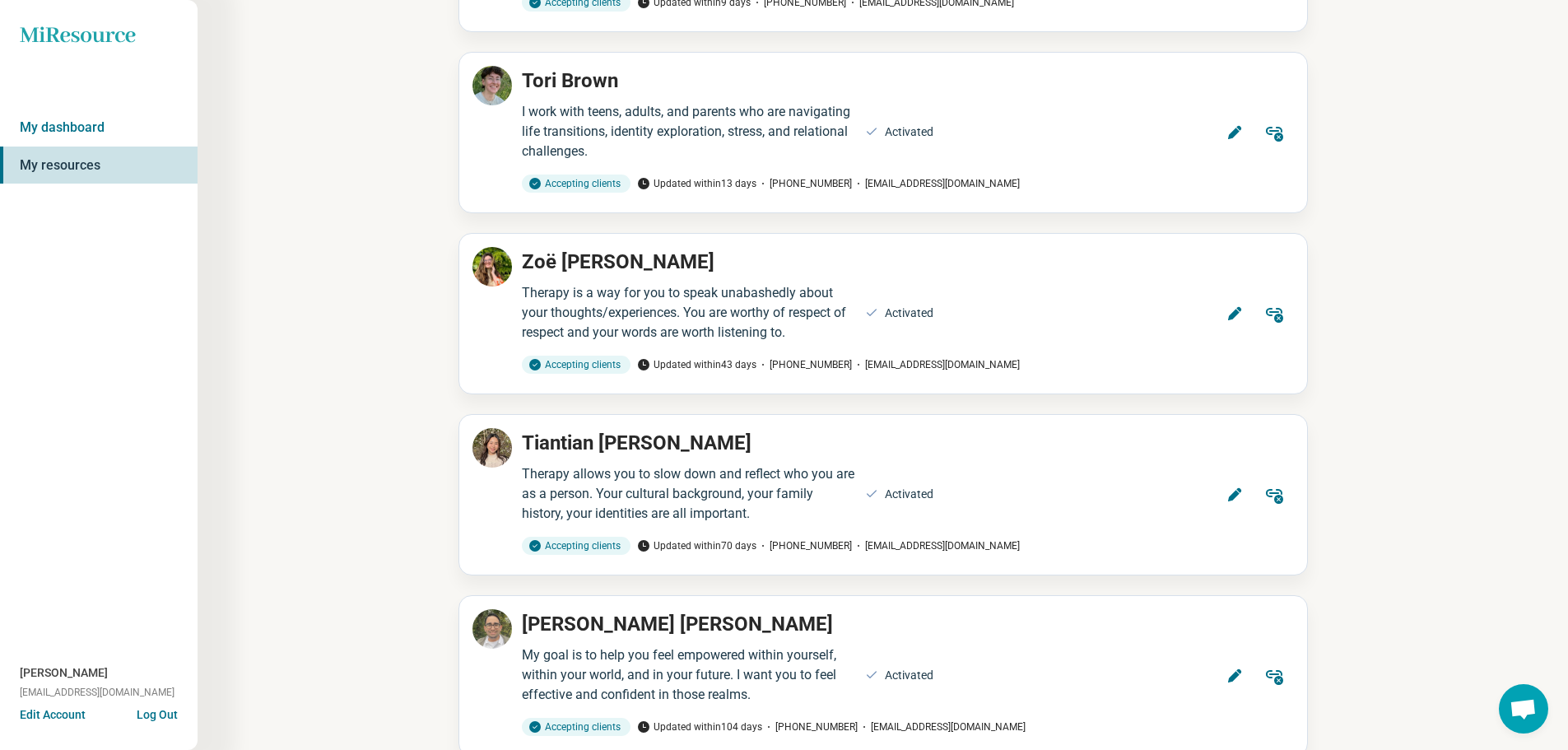
click at [102, 30] on icon "Miresource logo" at bounding box center [77, 35] width 116 height 17
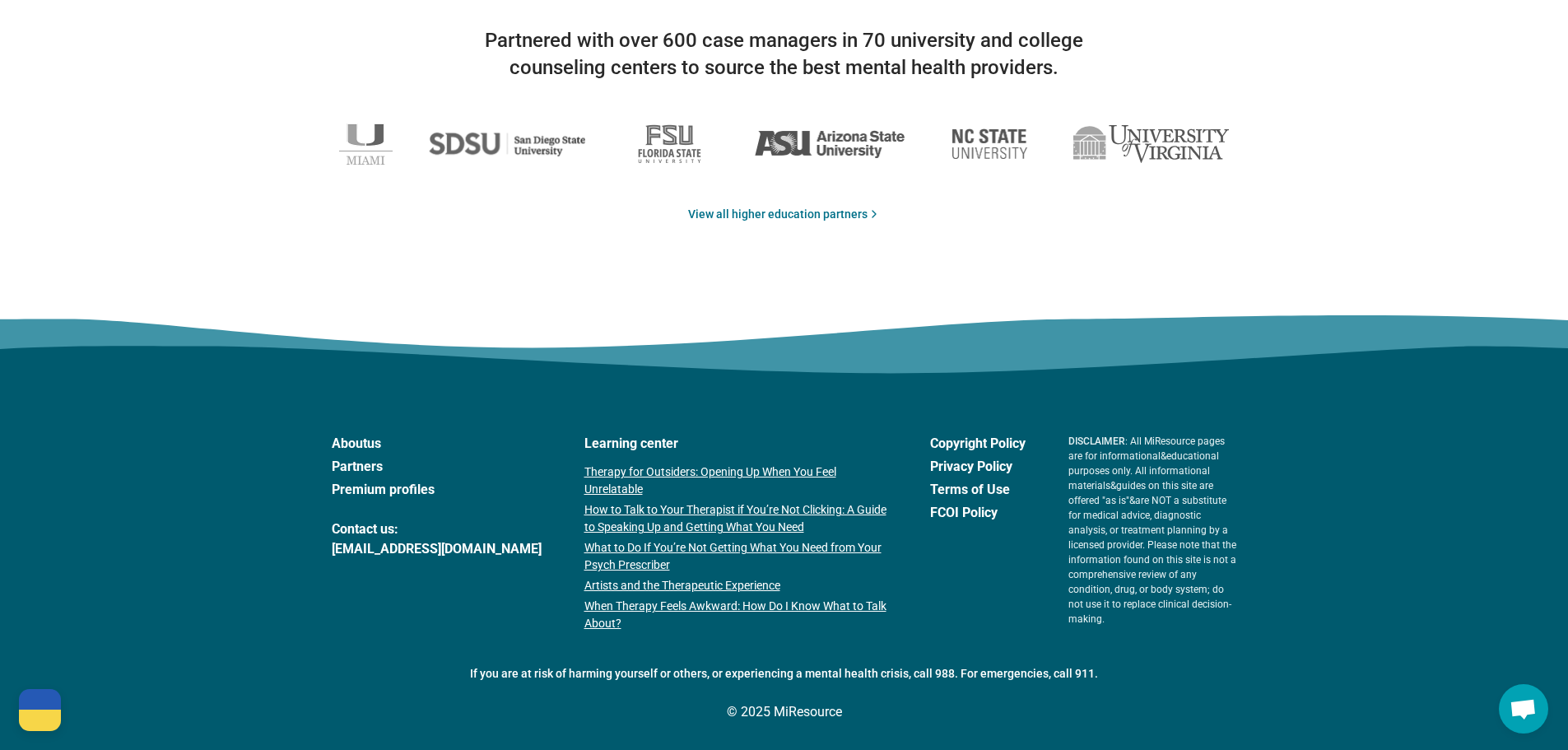
scroll to position [2729, 0]
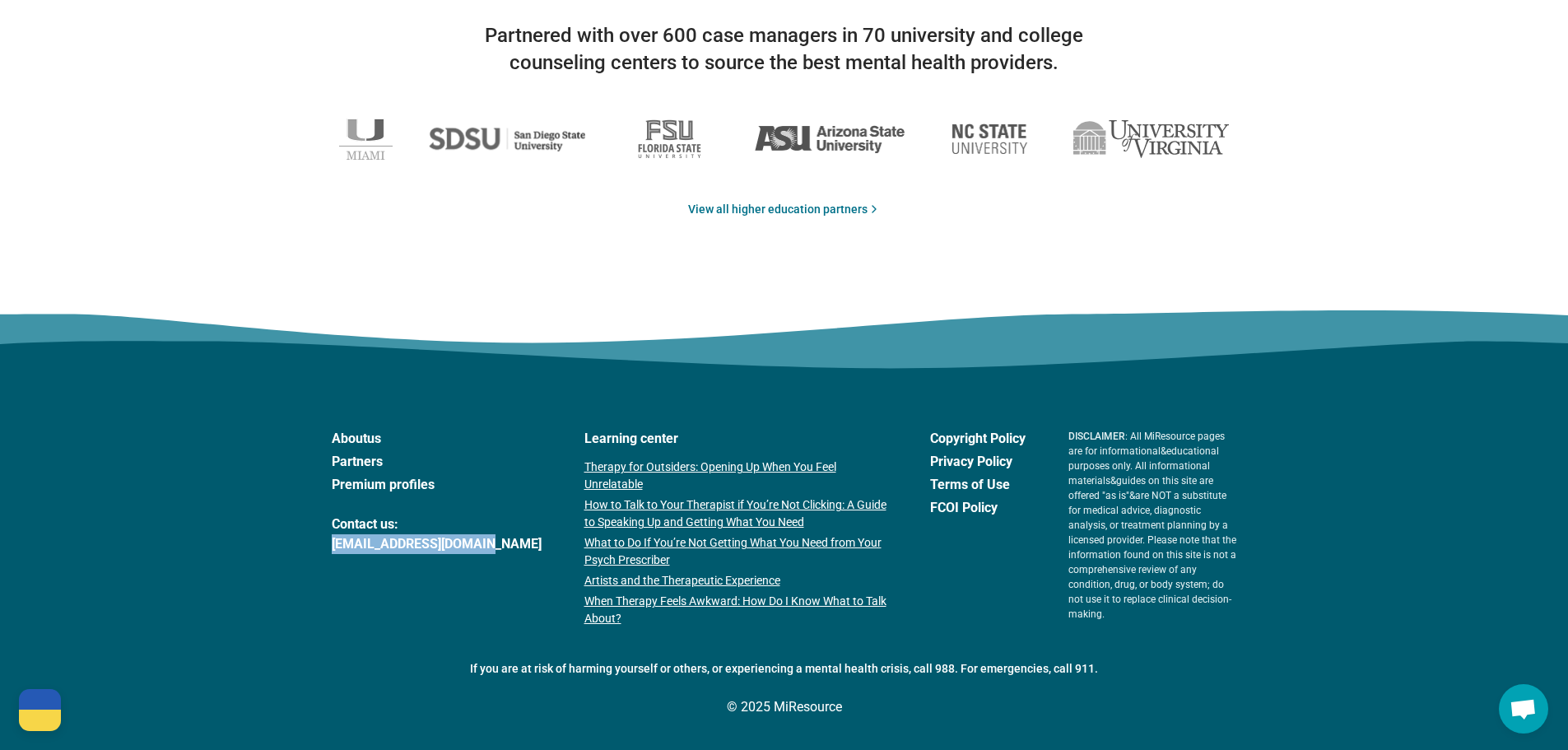
copy link "[EMAIL_ADDRESS][DOMAIN_NAME]"
drag, startPoint x: 327, startPoint y: 543, endPoint x: 483, endPoint y: 551, distance: 156.2
click at [483, 551] on footer "About us Partners Premium profiles Contact us: [EMAIL_ADDRESS][DOMAIN_NAME] Lea…" at bounding box center [784, 570] width 1568 height 360
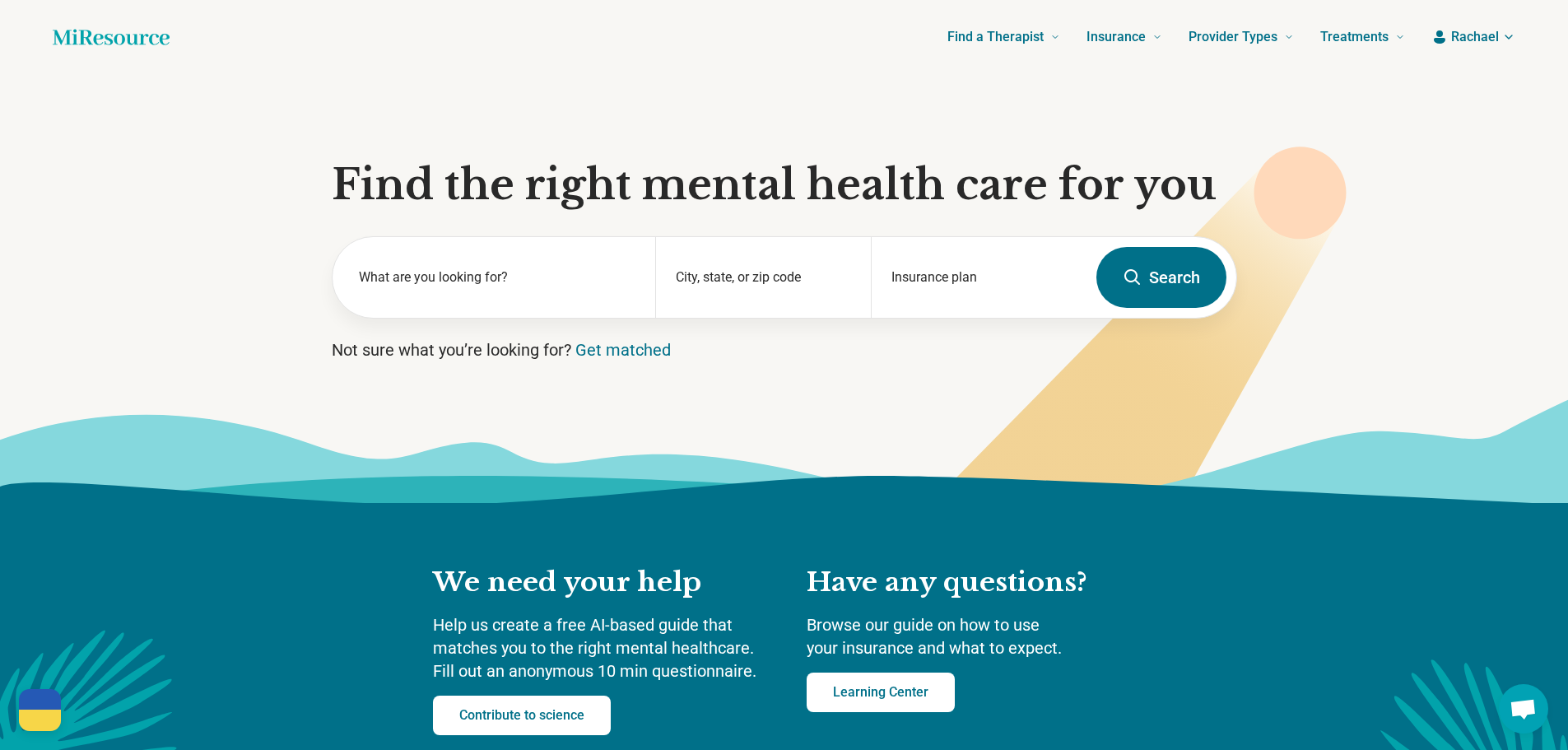
scroll to position [0, 0]
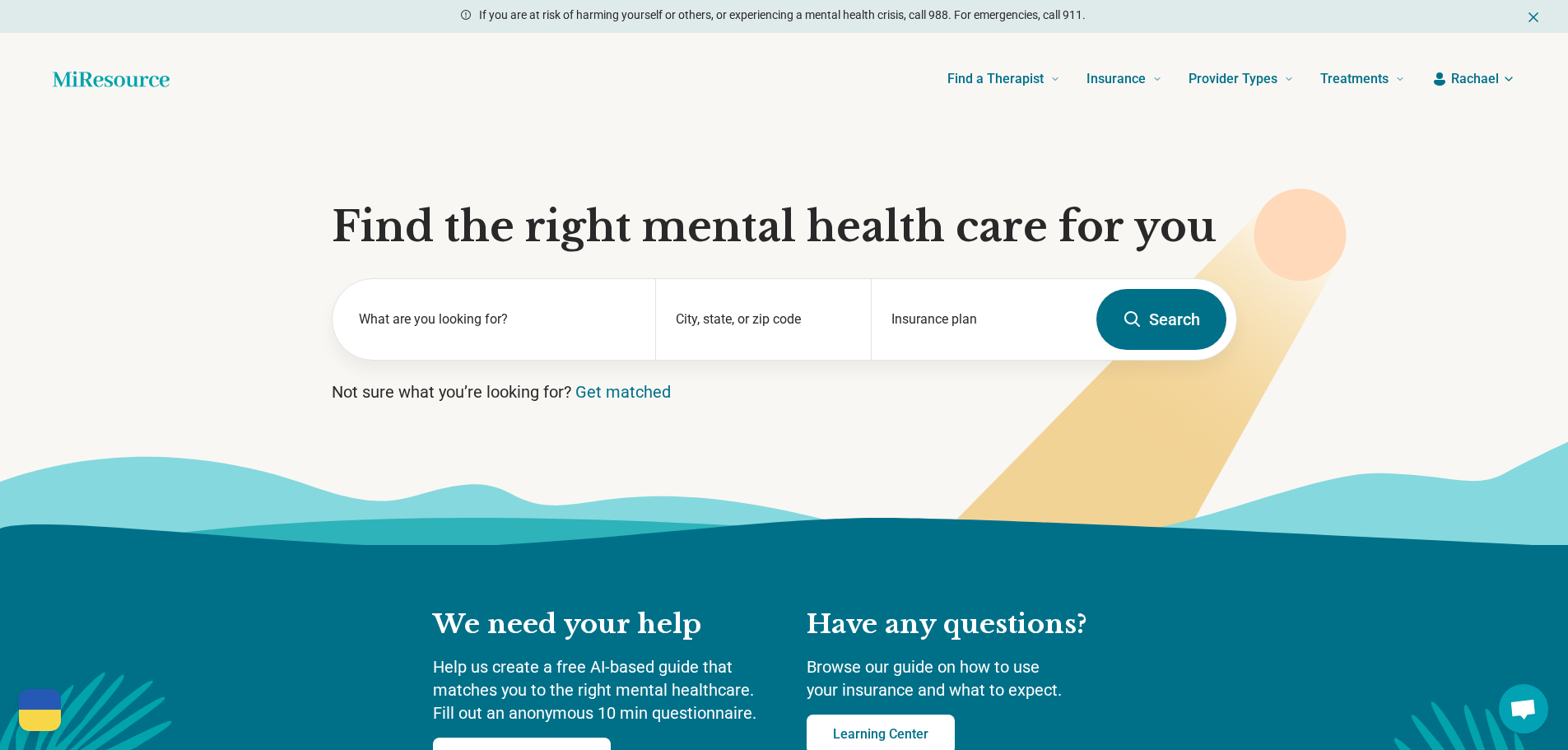
click at [1480, 70] on span "Rachael" at bounding box center [1475, 78] width 48 height 19
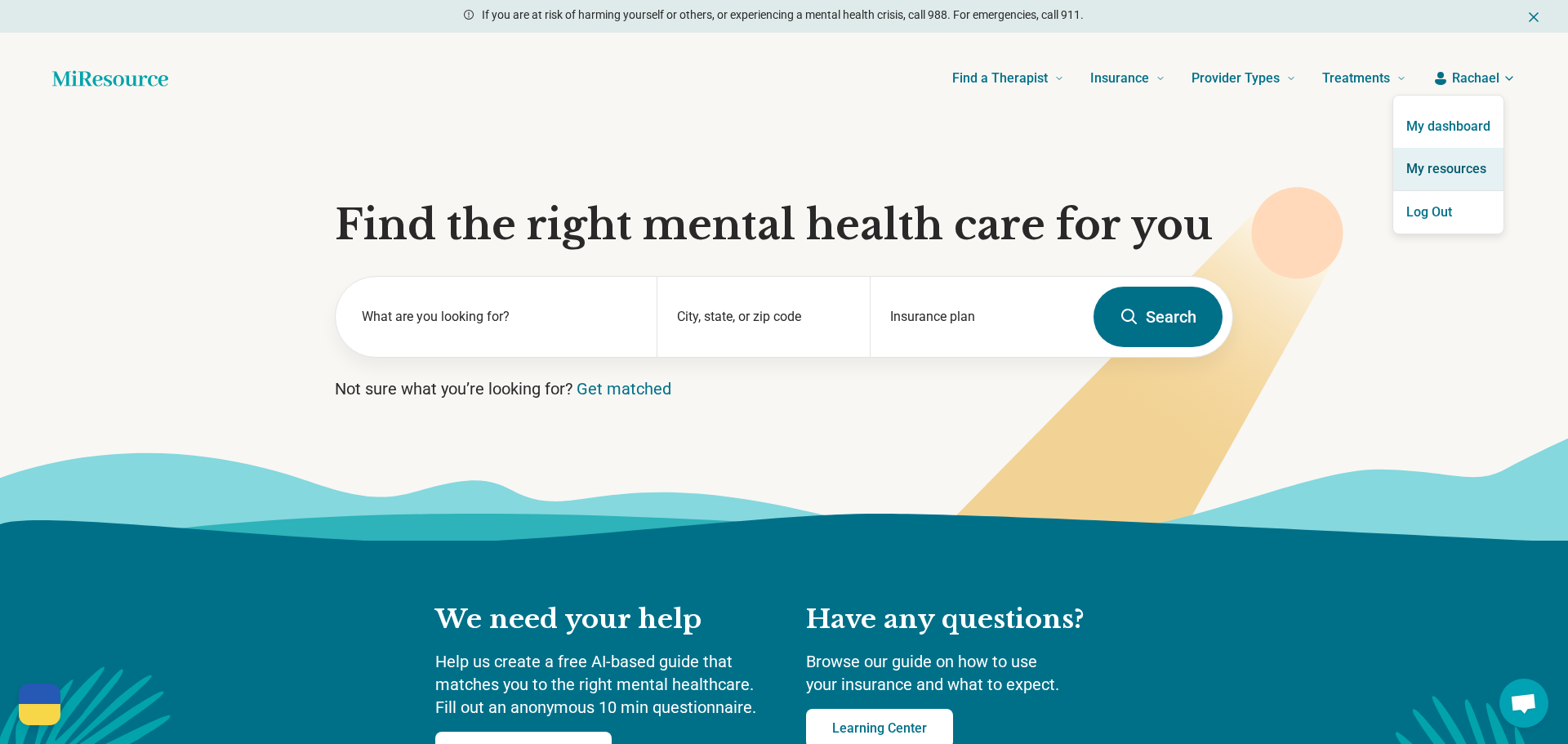
click at [1439, 162] on link "My resources" at bounding box center [1449, 169] width 110 height 43
